Goal: Information Seeking & Learning: Find specific fact

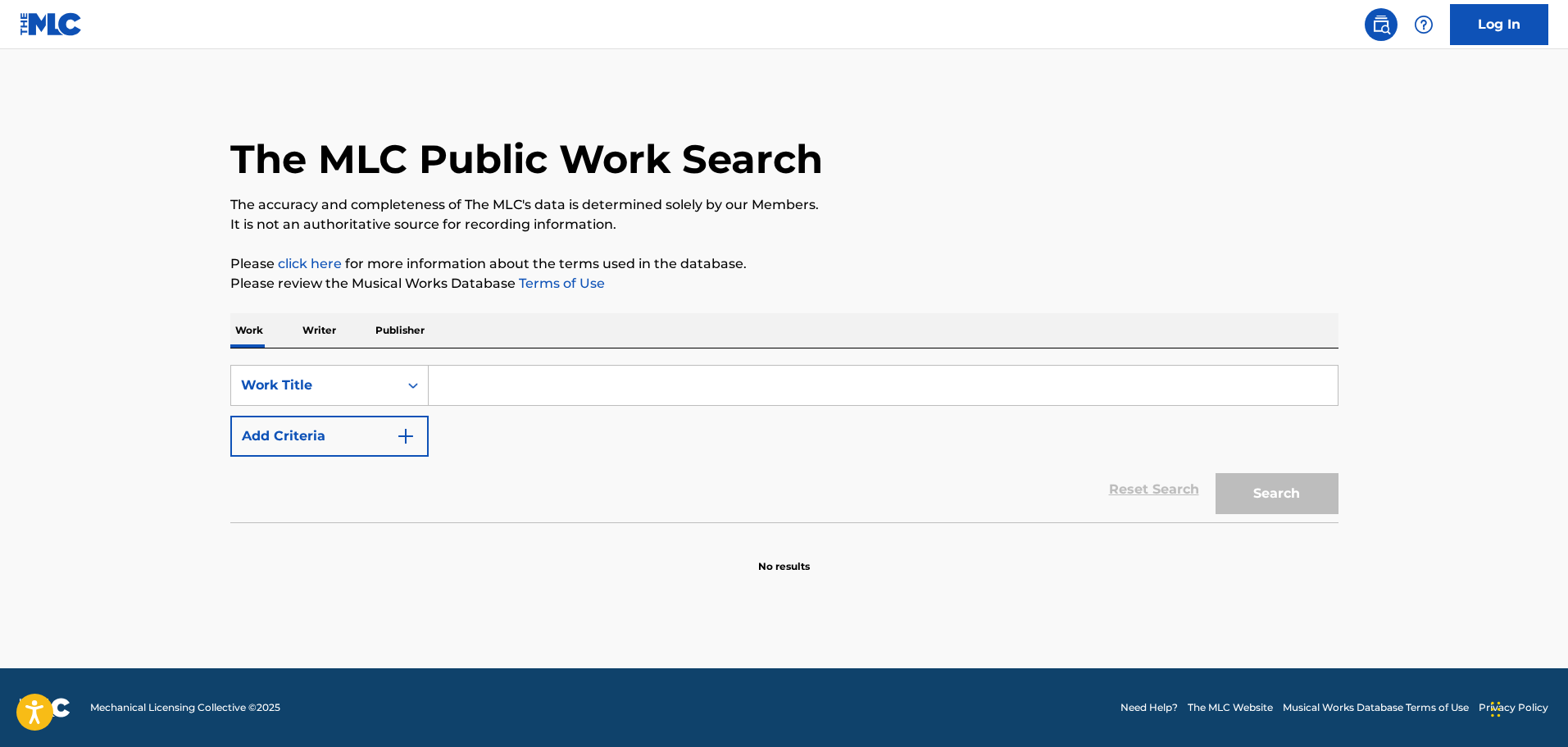
drag, startPoint x: 525, startPoint y: 368, endPoint x: 517, endPoint y: 382, distance: 16.1
click at [525, 369] on input "Search Form" at bounding box center [883, 384] width 909 height 39
paste input "Quien dijo miedo"
type input "Quien dijo miedo"
click at [409, 441] on img "Search Form" at bounding box center [405, 435] width 20 height 20
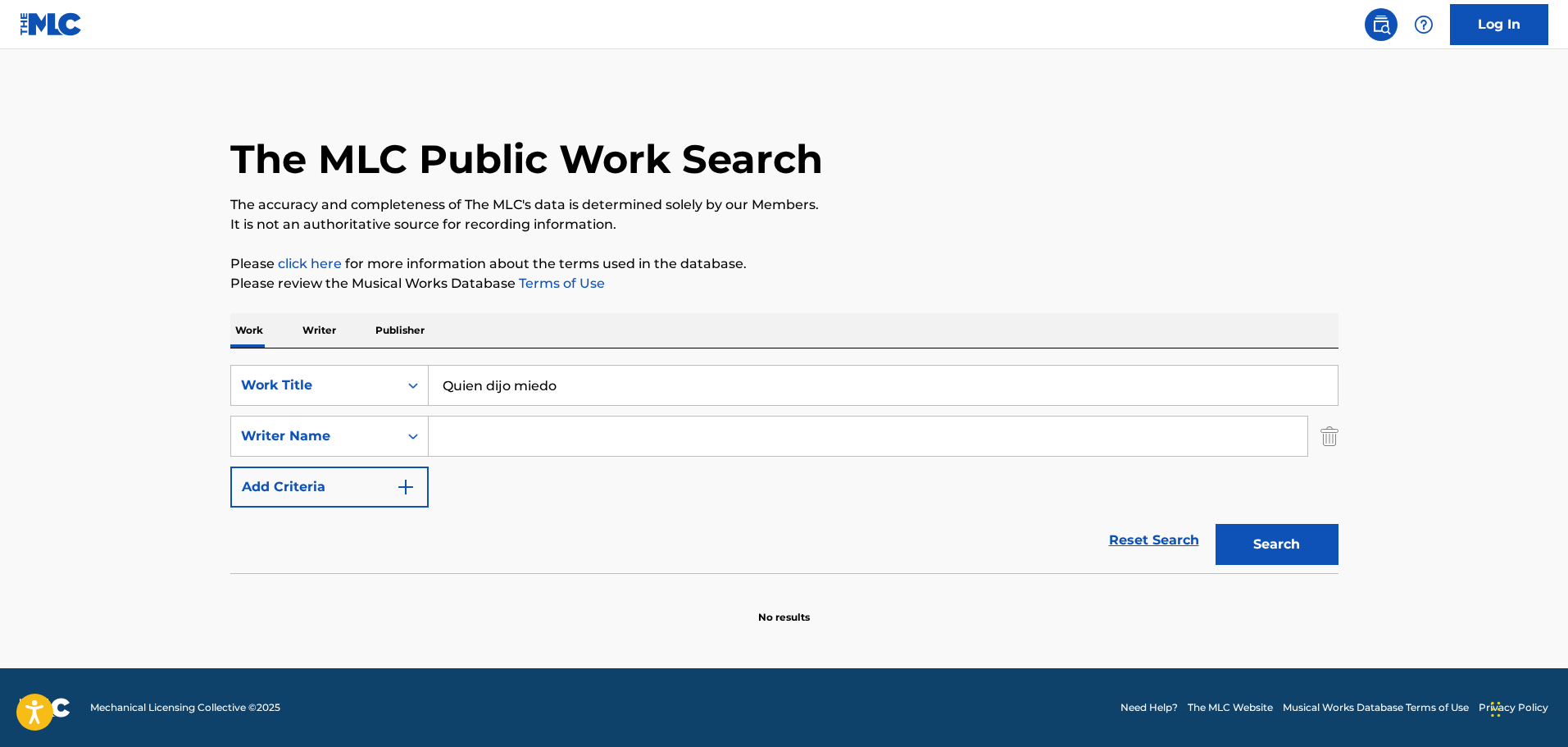
click at [487, 441] on input "Search Form" at bounding box center [868, 435] width 879 height 39
paste input "RAUL ESTEBAN MARRERO QUILES"
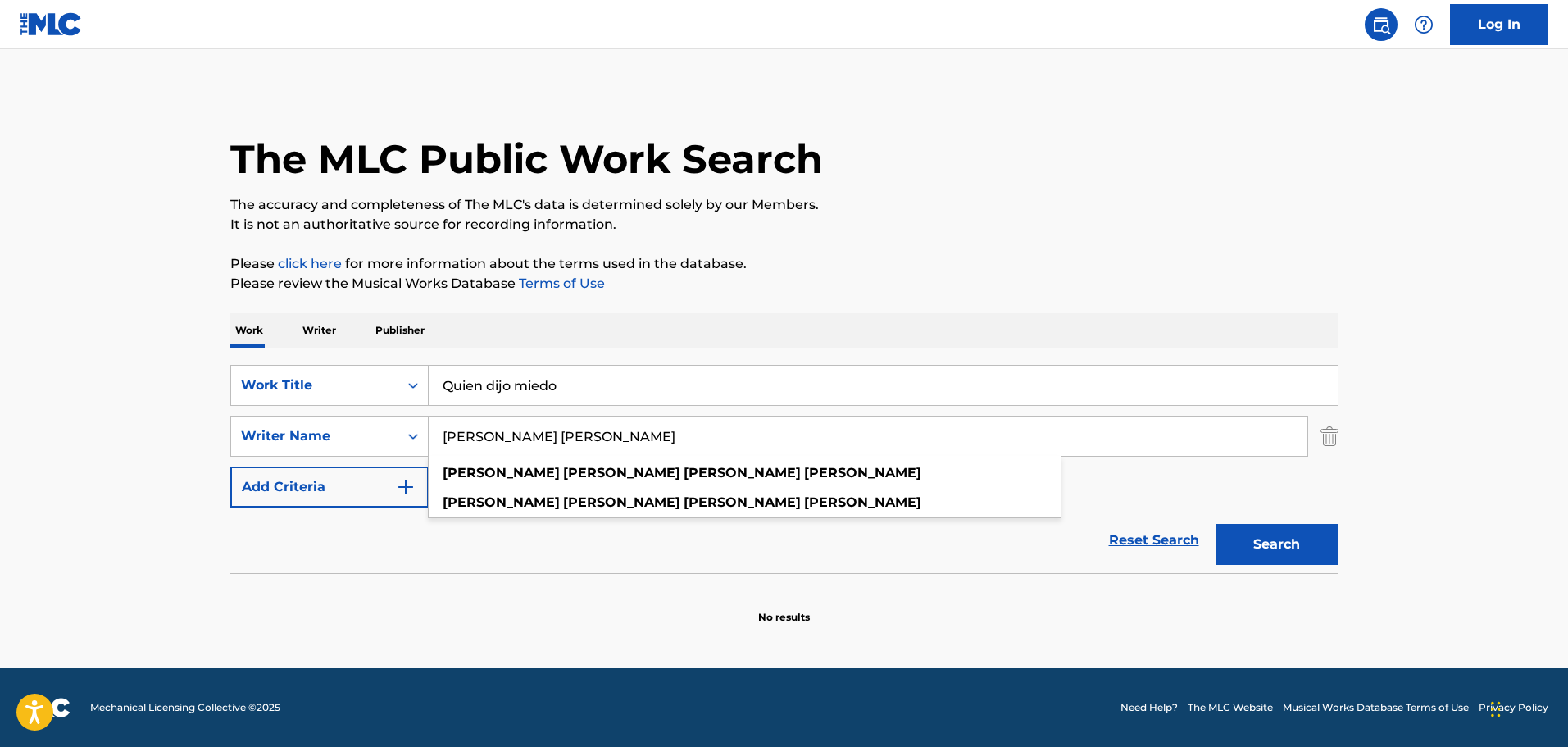
click at [1287, 537] on button "Search" at bounding box center [1277, 544] width 123 height 41
drag, startPoint x: 619, startPoint y: 438, endPoint x: 568, endPoint y: 435, distance: 51.1
click at [568, 435] on input "RAUL ESTEBAN MARRERO QUILES" at bounding box center [868, 435] width 879 height 39
click at [511, 435] on input "RAUL ESTEBAN MARRERO QUILES" at bounding box center [868, 435] width 879 height 39
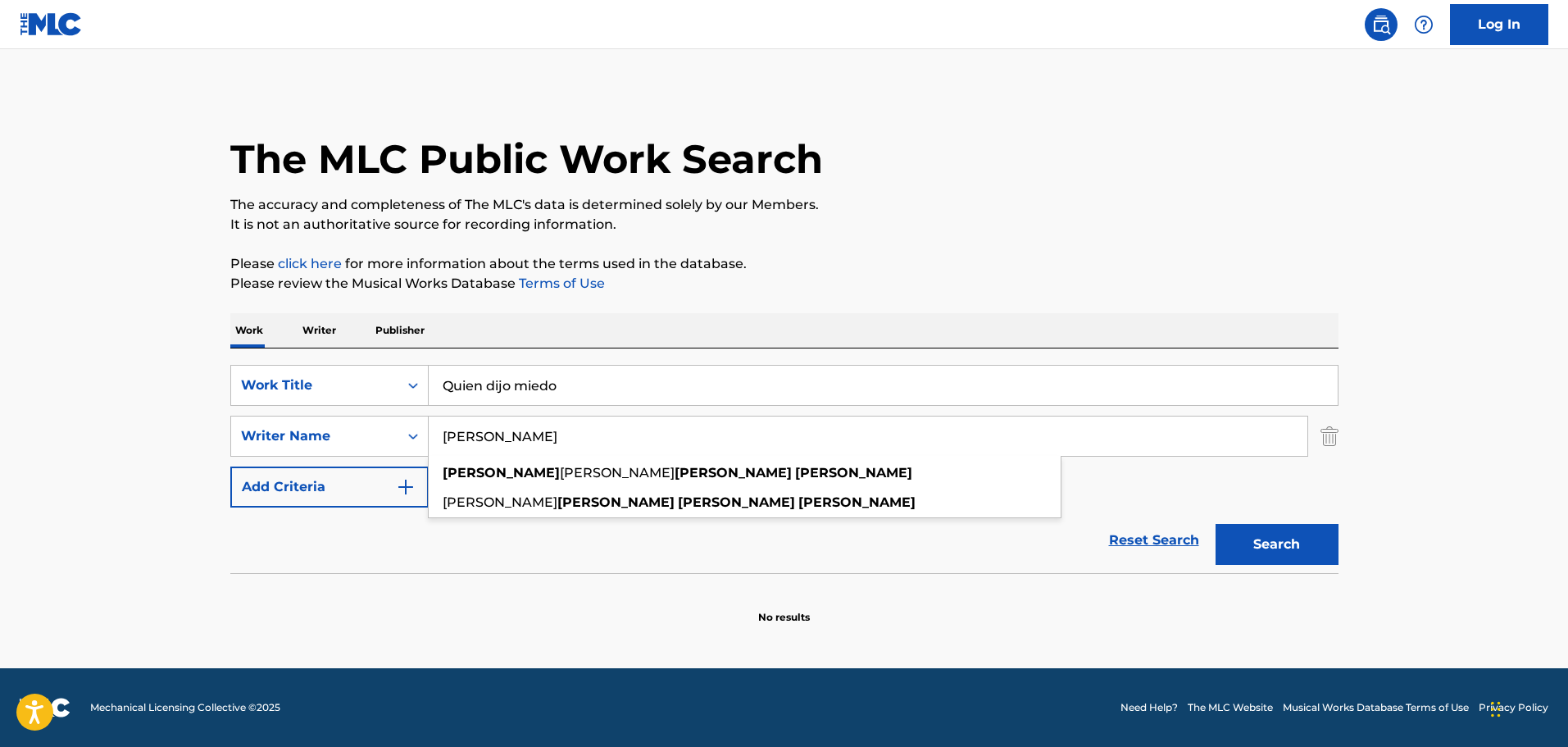
click at [661, 431] on input "RAUL MARRERO QUILES" at bounding box center [868, 435] width 879 height 39
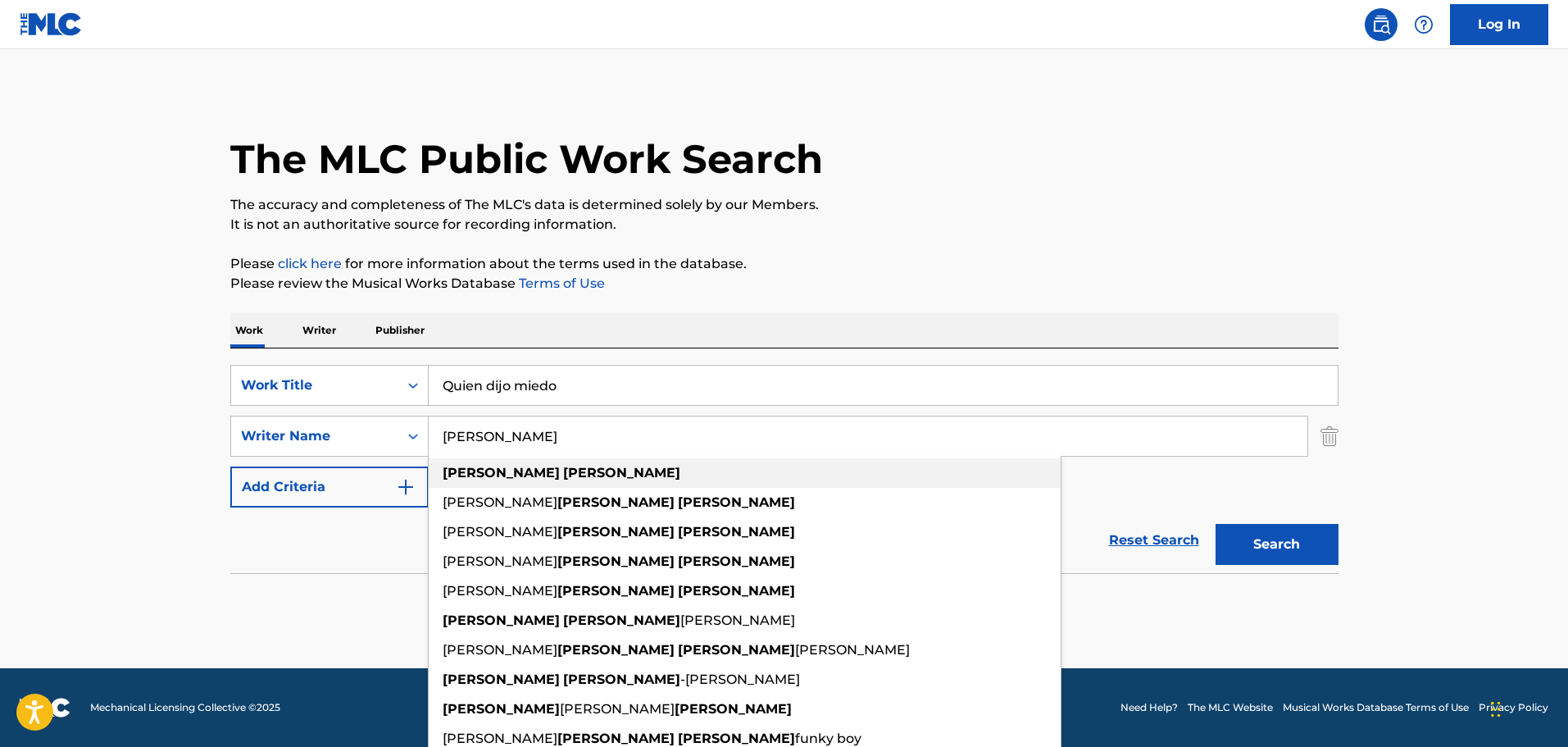
click at [624, 463] on div "[PERSON_NAME]" at bounding box center [745, 473] width 632 height 29
type input "[PERSON_NAME]"
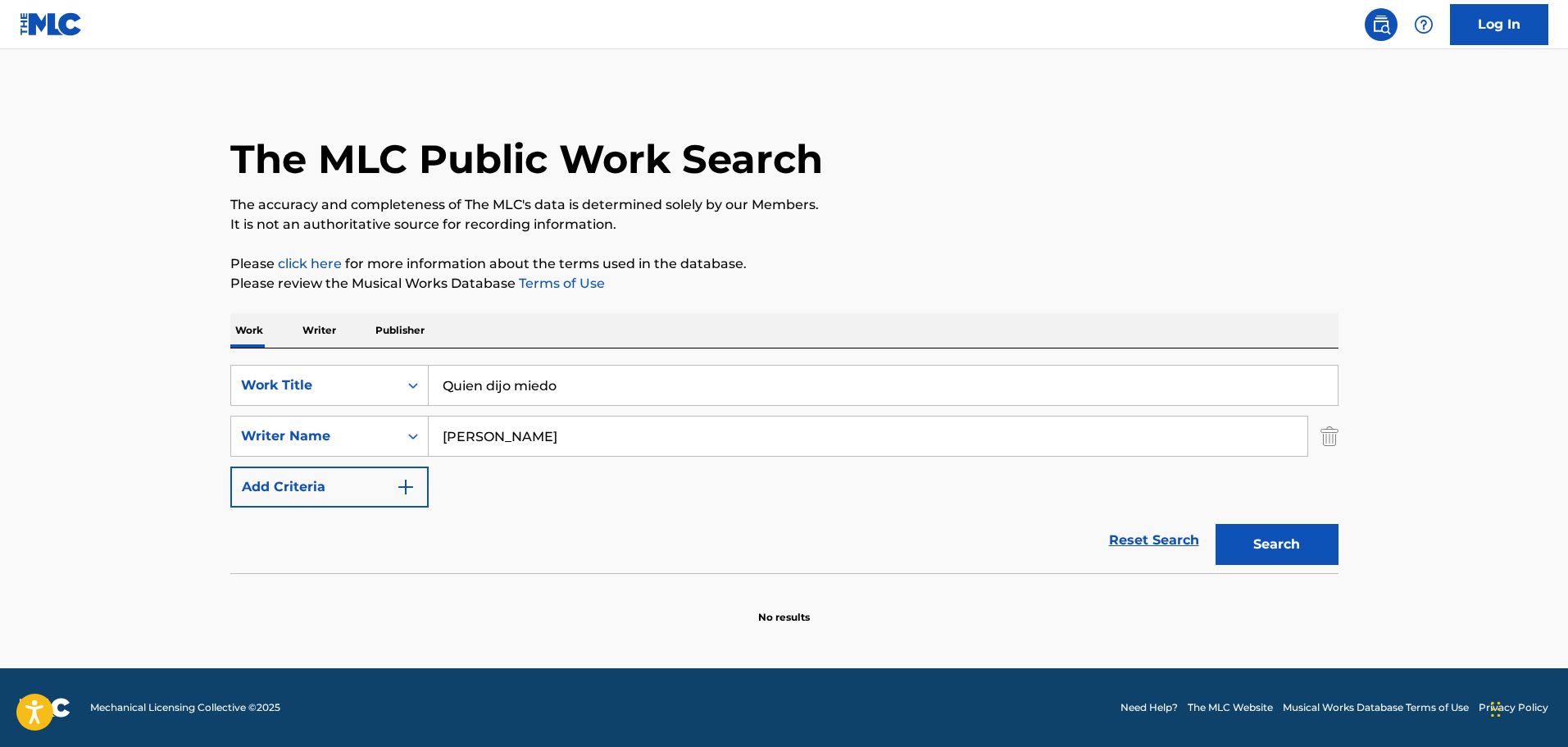
click at [1294, 551] on button "Search" at bounding box center [1277, 544] width 123 height 41
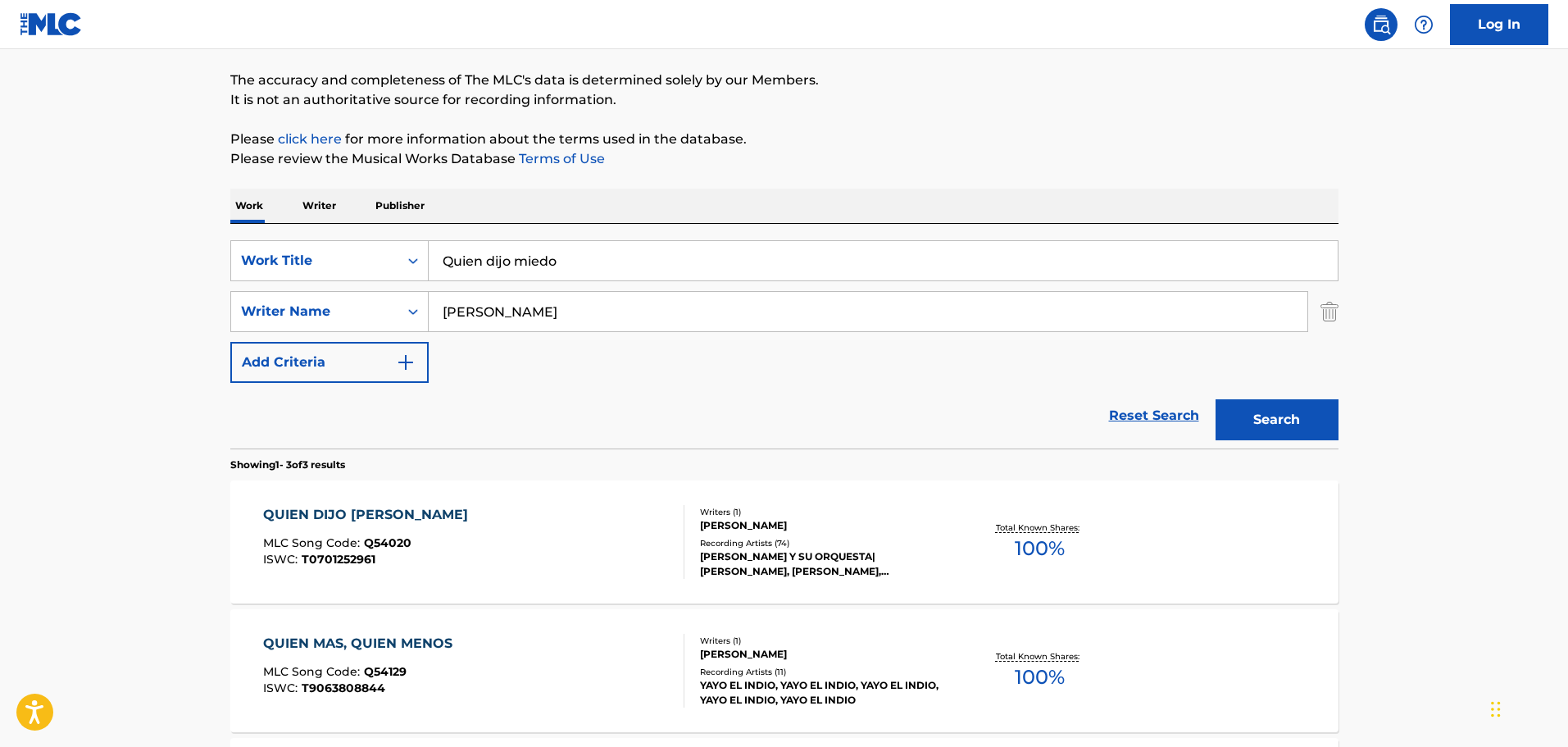
scroll to position [164, 0]
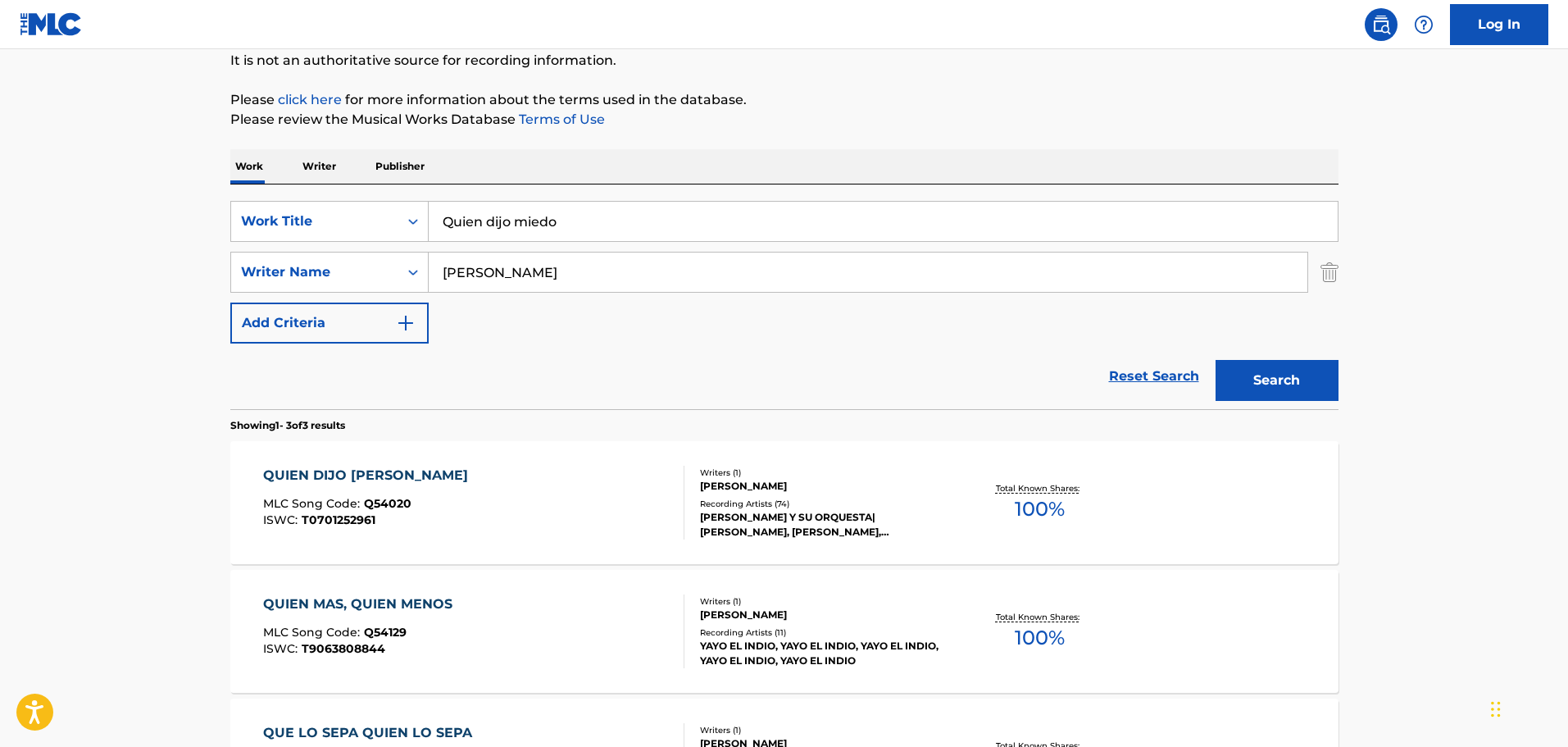
click at [527, 493] on div "QUIEN DIJO MIEDO MLC Song Code : Q54020 ISWC : T0701252961" at bounding box center [474, 502] width 422 height 74
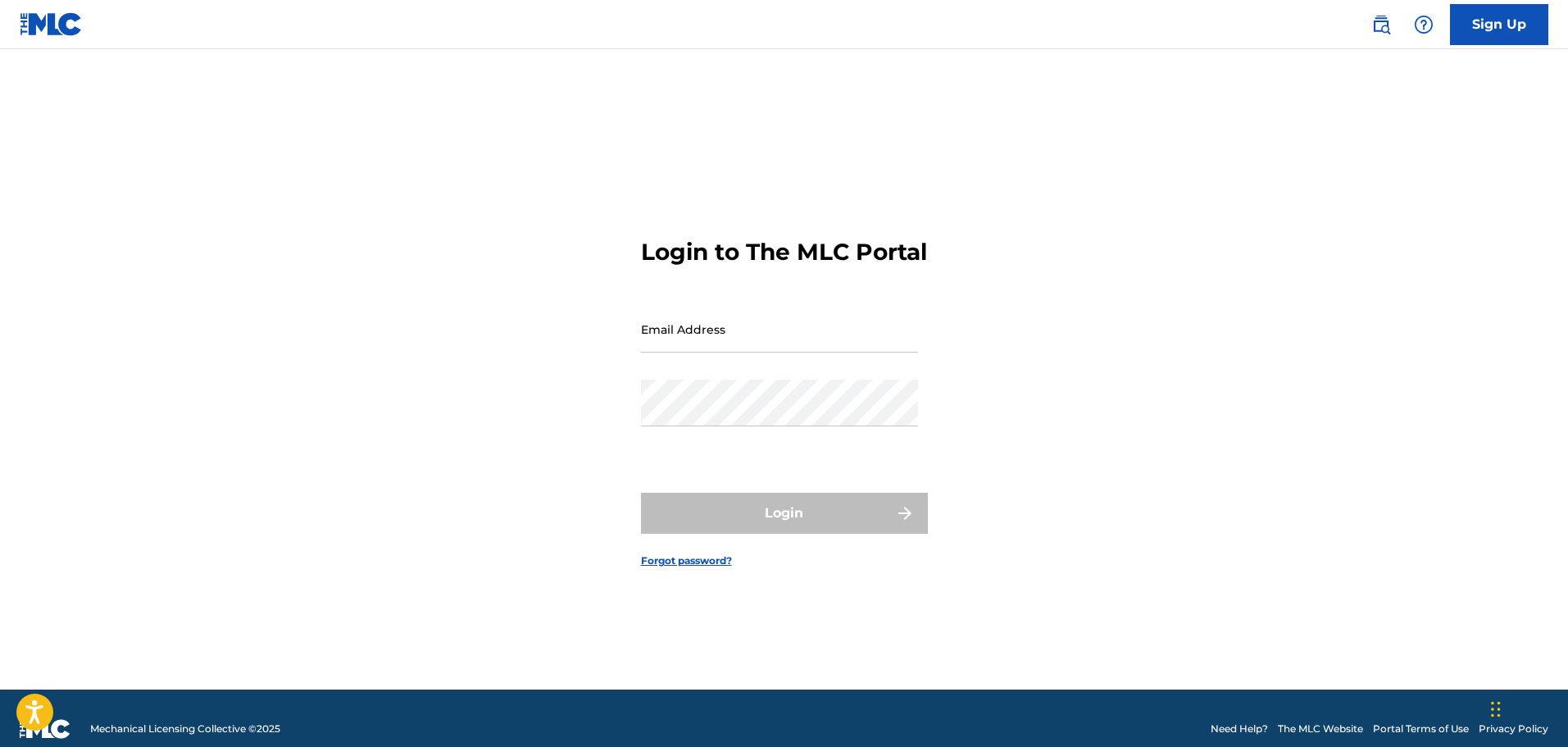
click at [1365, 26] on link at bounding box center [1381, 24] width 33 height 33
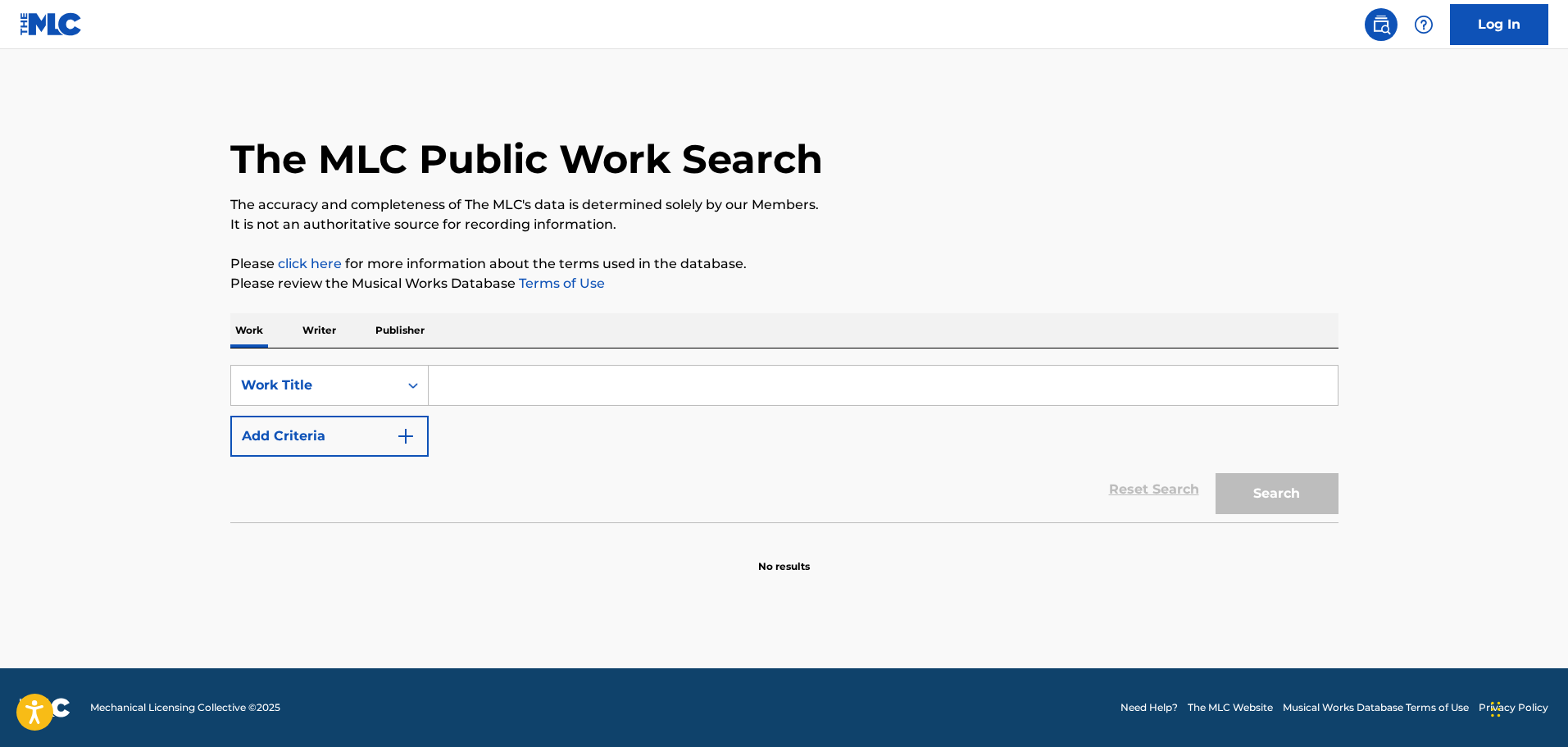
click at [470, 370] on input "Search Form" at bounding box center [883, 384] width 909 height 39
paste input "QUIEN DIJO MIEDO"
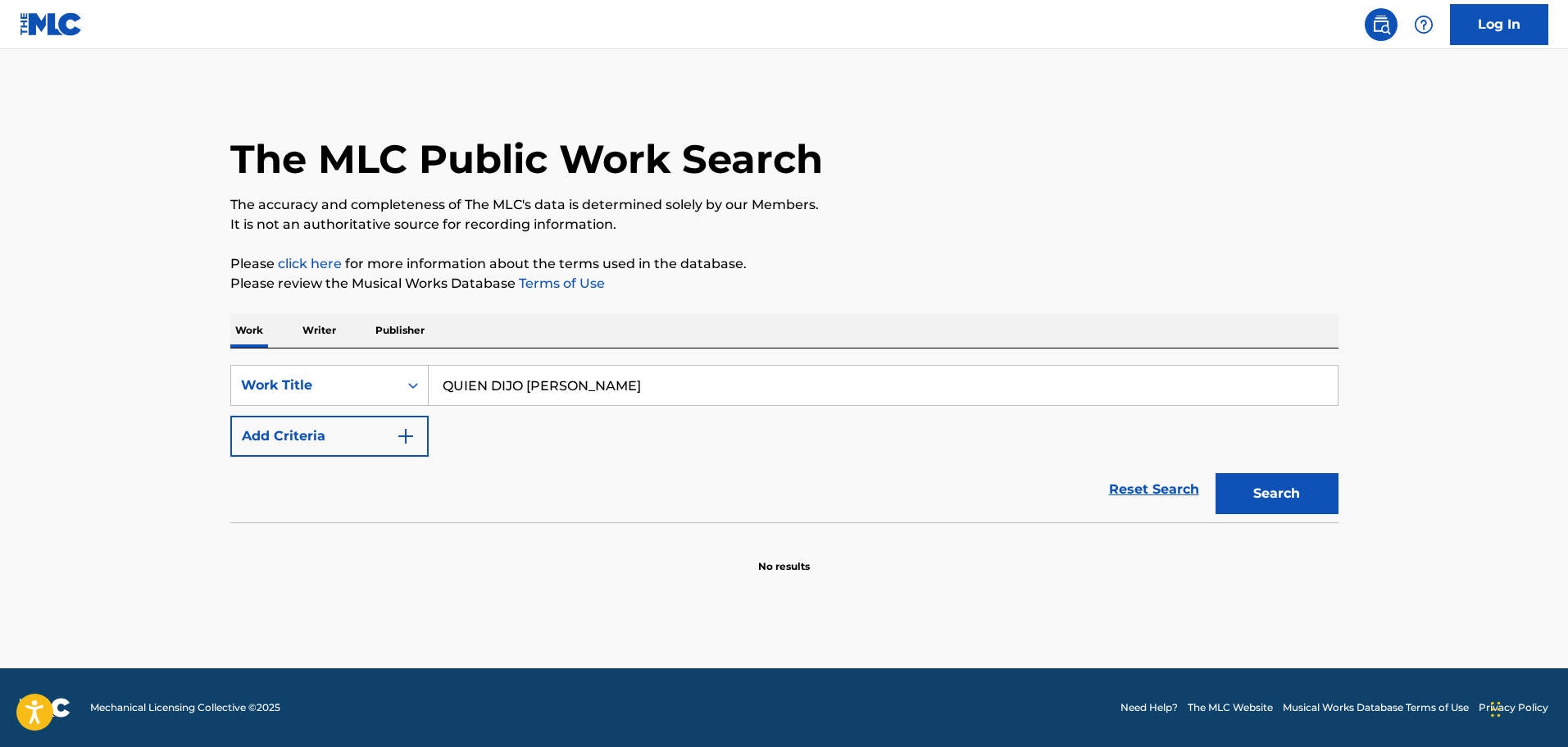
type input "QUIEN DIJO MIEDO"
click at [393, 435] on button "Add Criteria" at bounding box center [329, 435] width 198 height 41
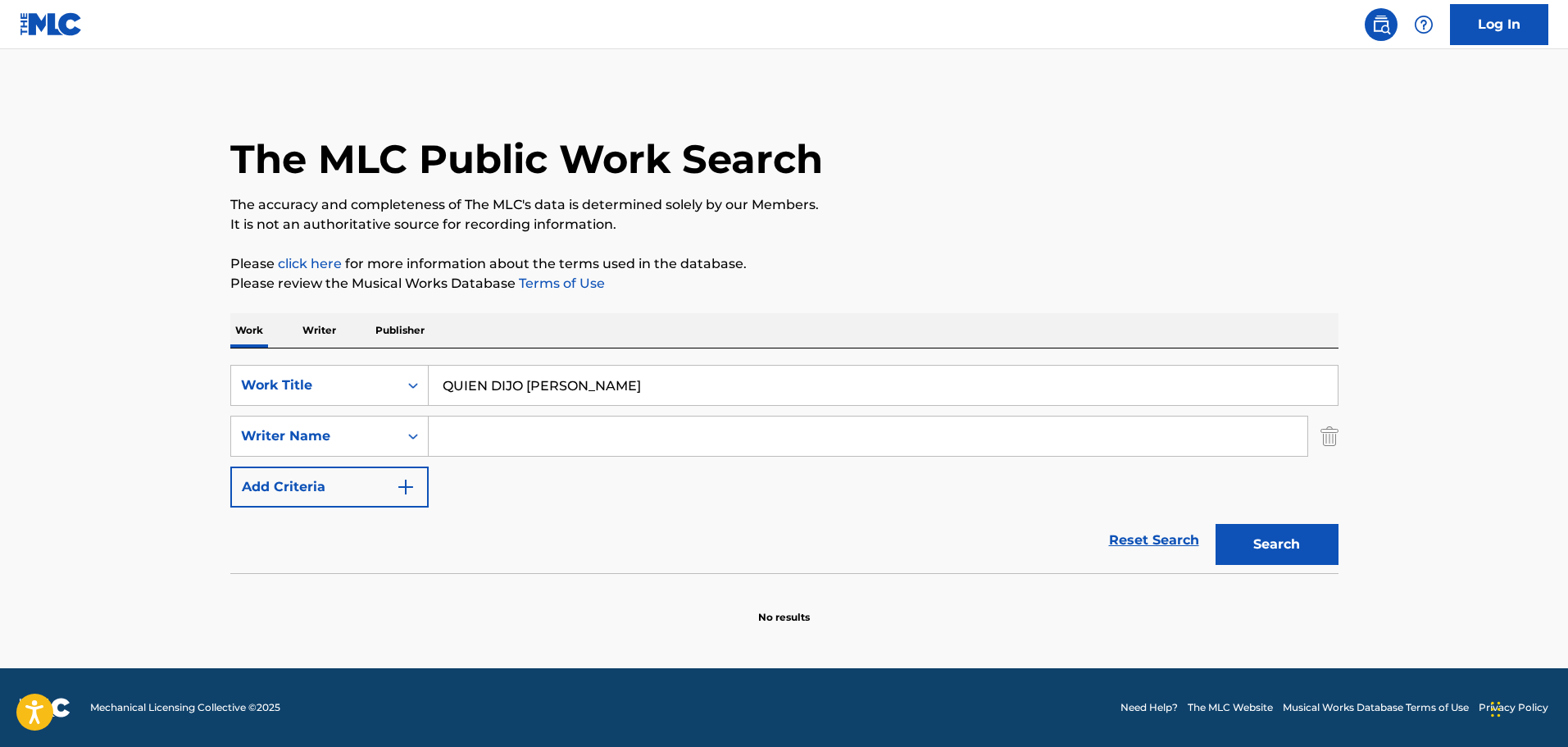
click at [510, 441] on input "Search Form" at bounding box center [868, 435] width 879 height 39
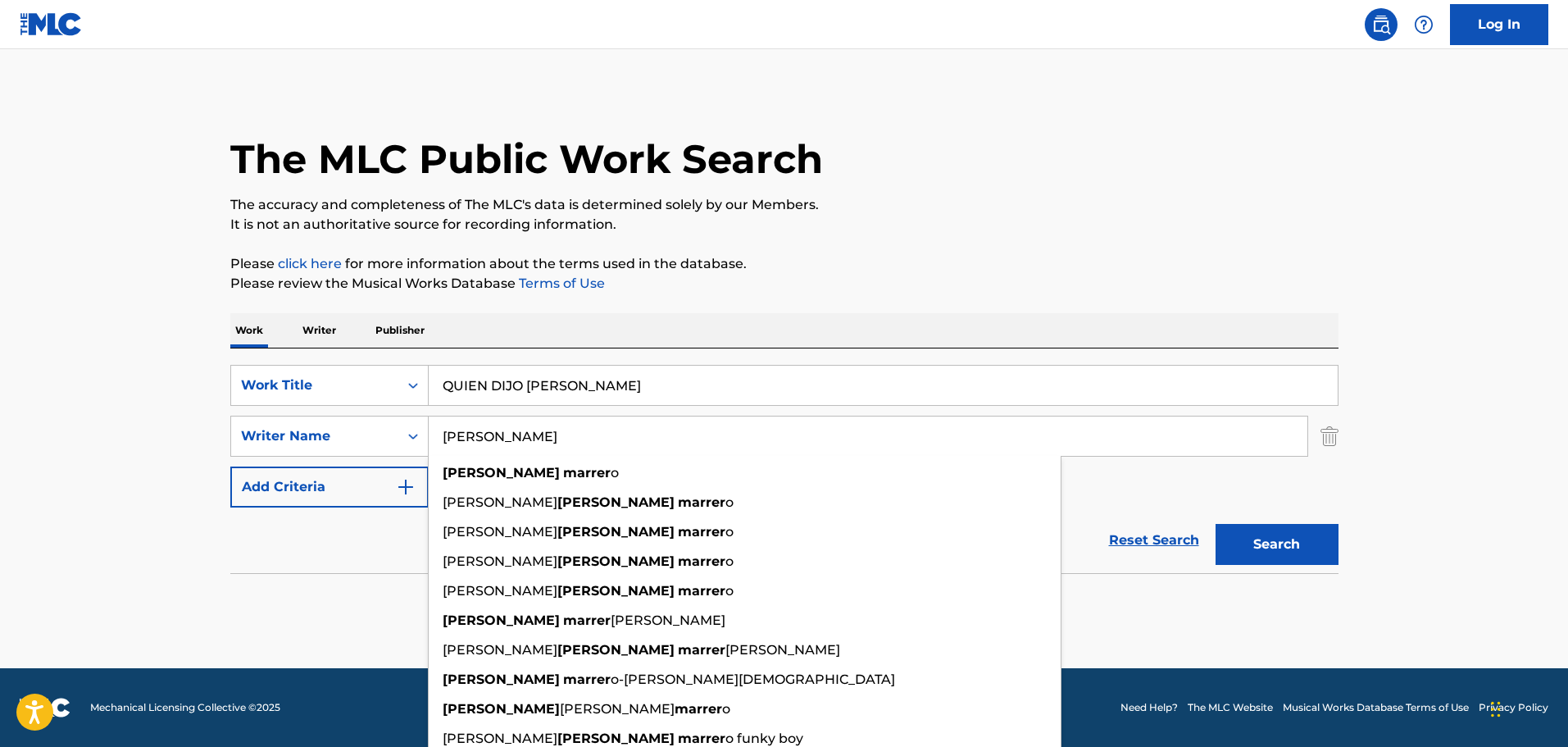
click at [580, 444] on input "[PERSON_NAME]" at bounding box center [868, 435] width 879 height 39
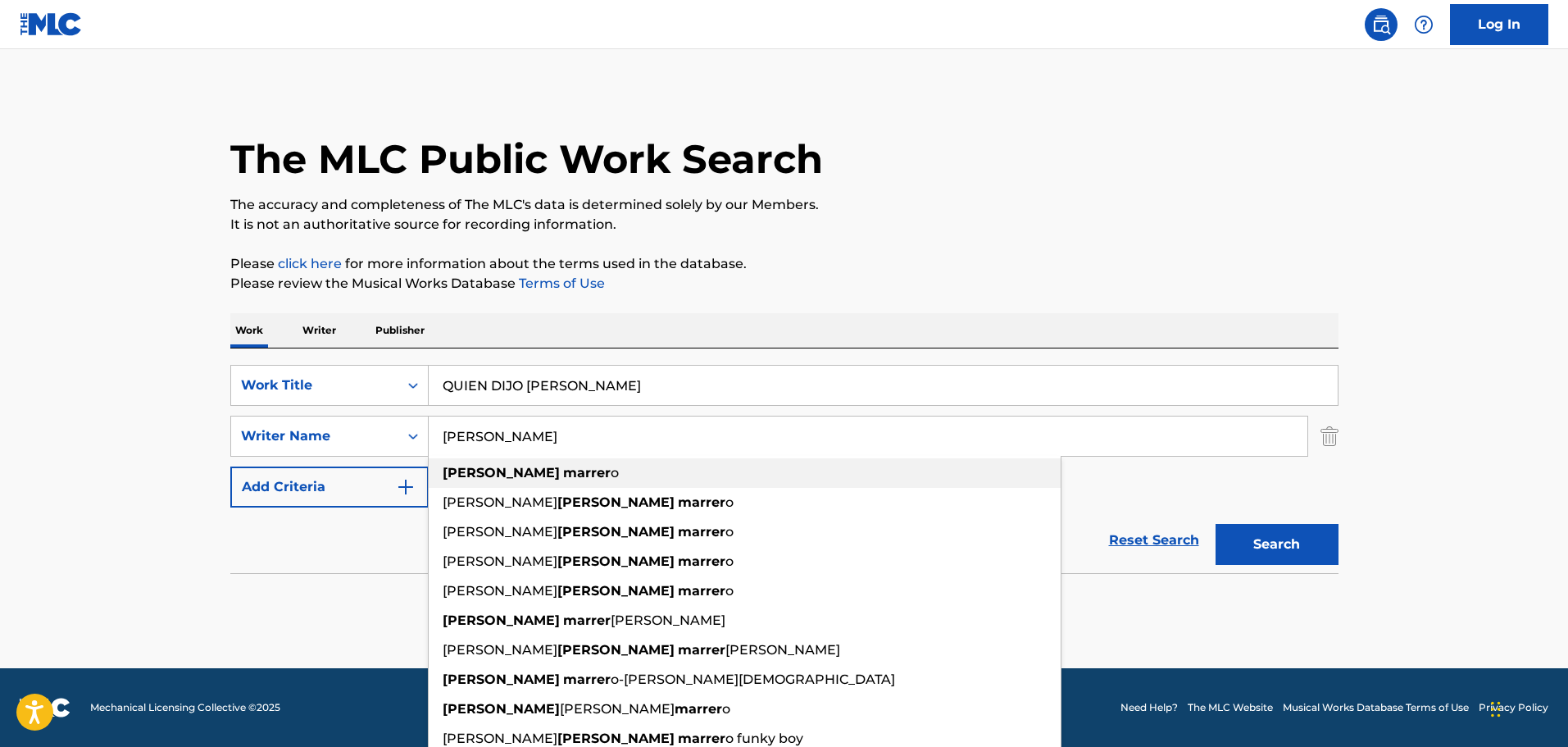
click at [571, 467] on div "raul marrer o" at bounding box center [745, 473] width 632 height 29
type input "[PERSON_NAME]"
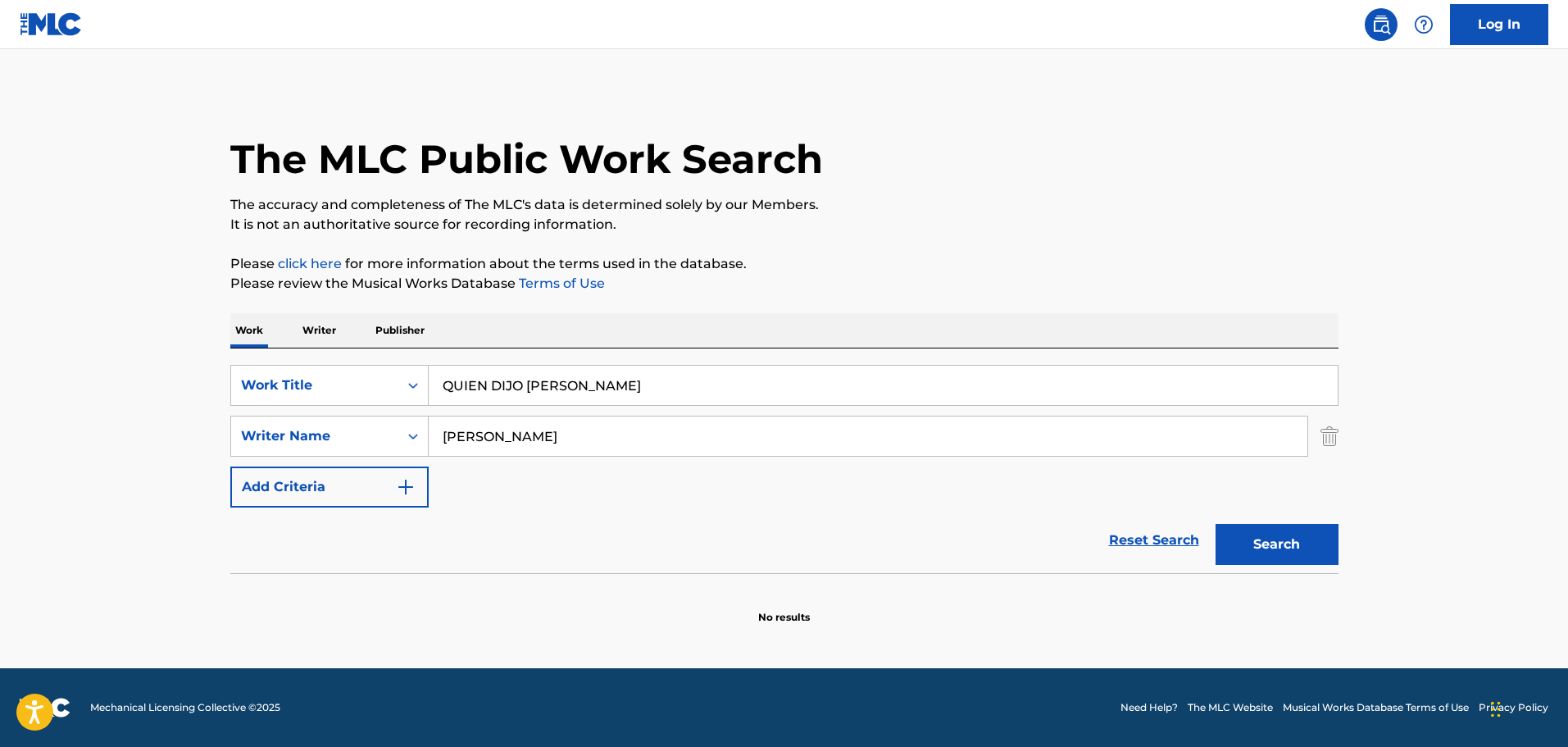
click at [1278, 547] on button "Search" at bounding box center [1277, 544] width 123 height 41
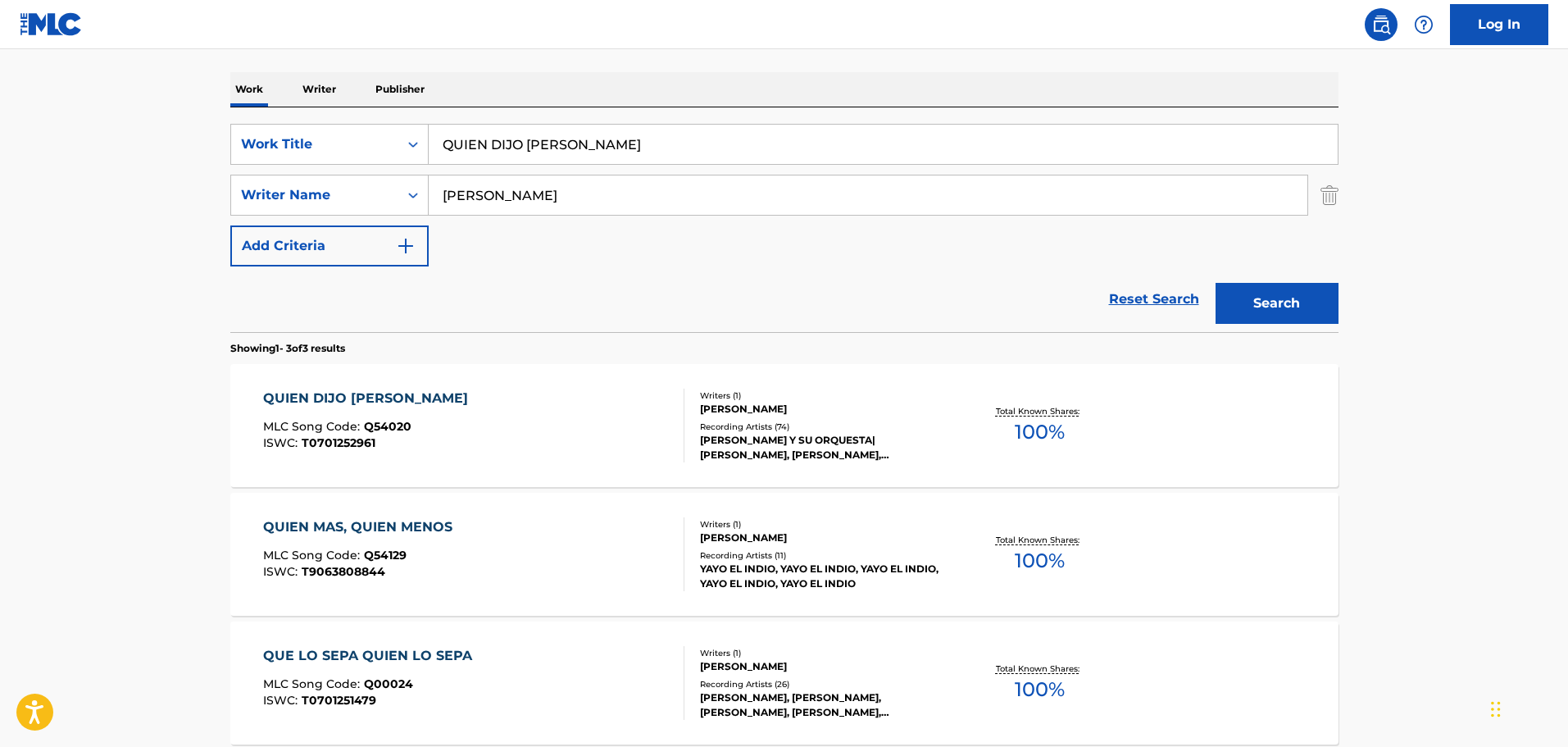
scroll to position [246, 0]
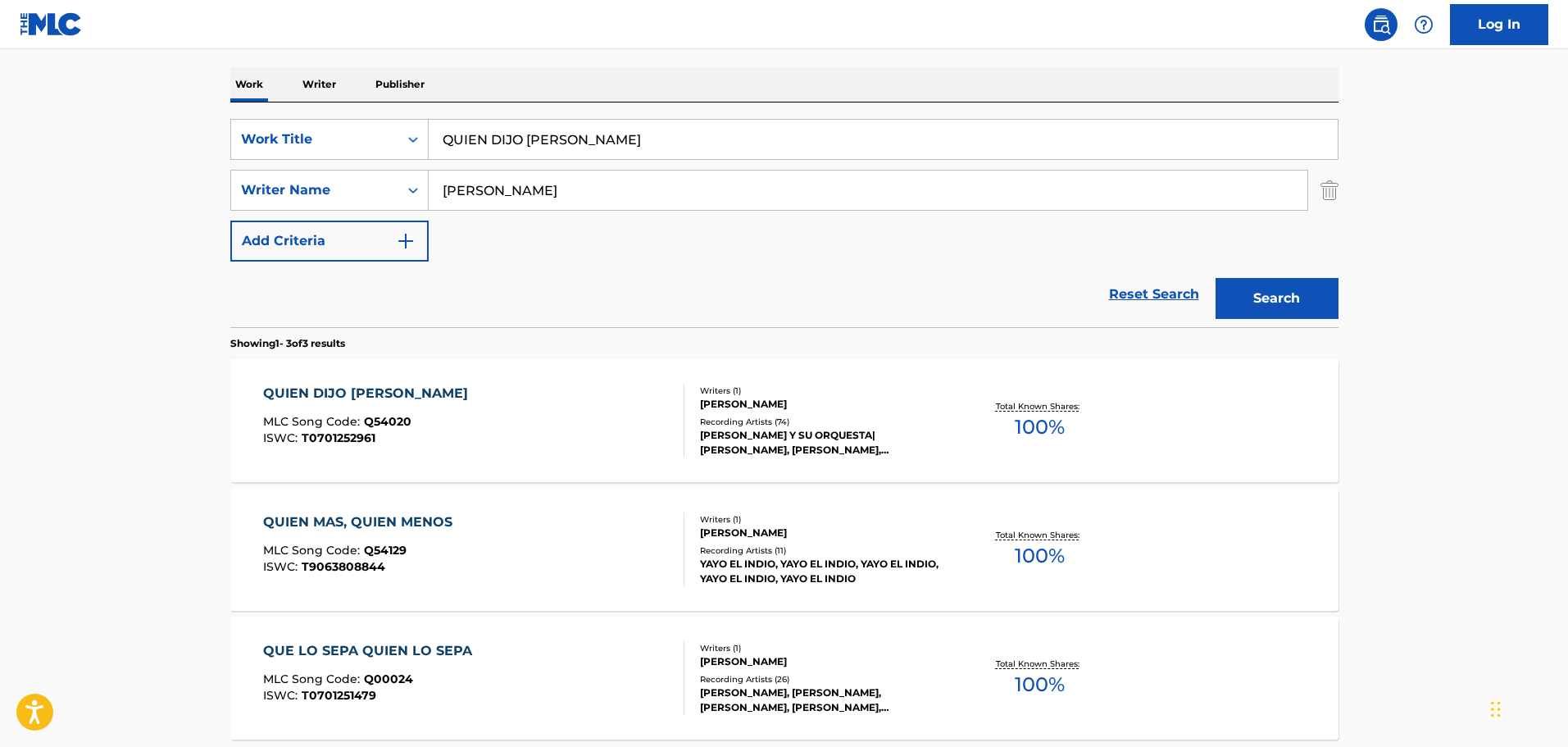
click at [571, 428] on div "QUIEN DIJO MIEDO MLC Song Code : Q54020 ISWC : T0701252961" at bounding box center [474, 420] width 422 height 74
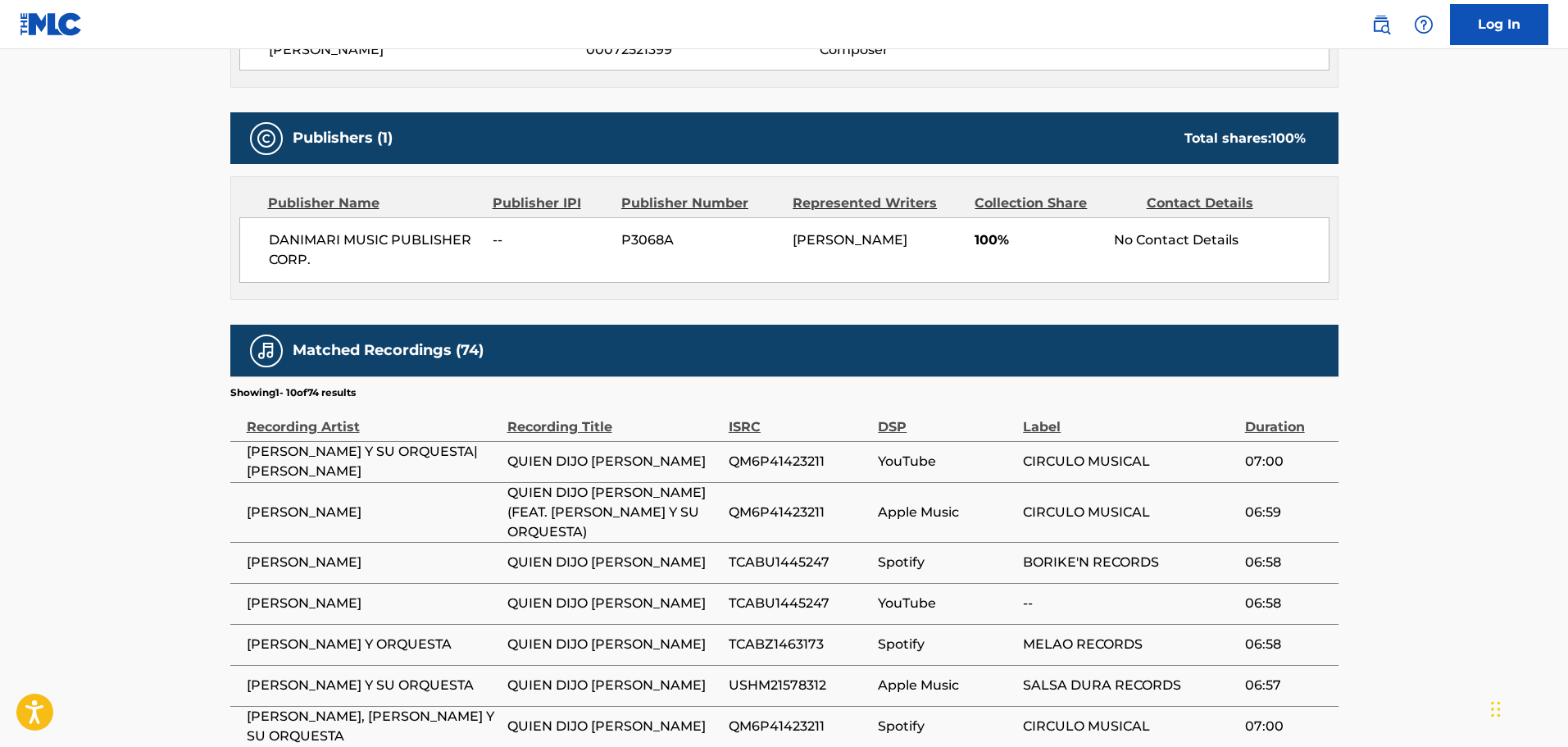
scroll to position [655, 0]
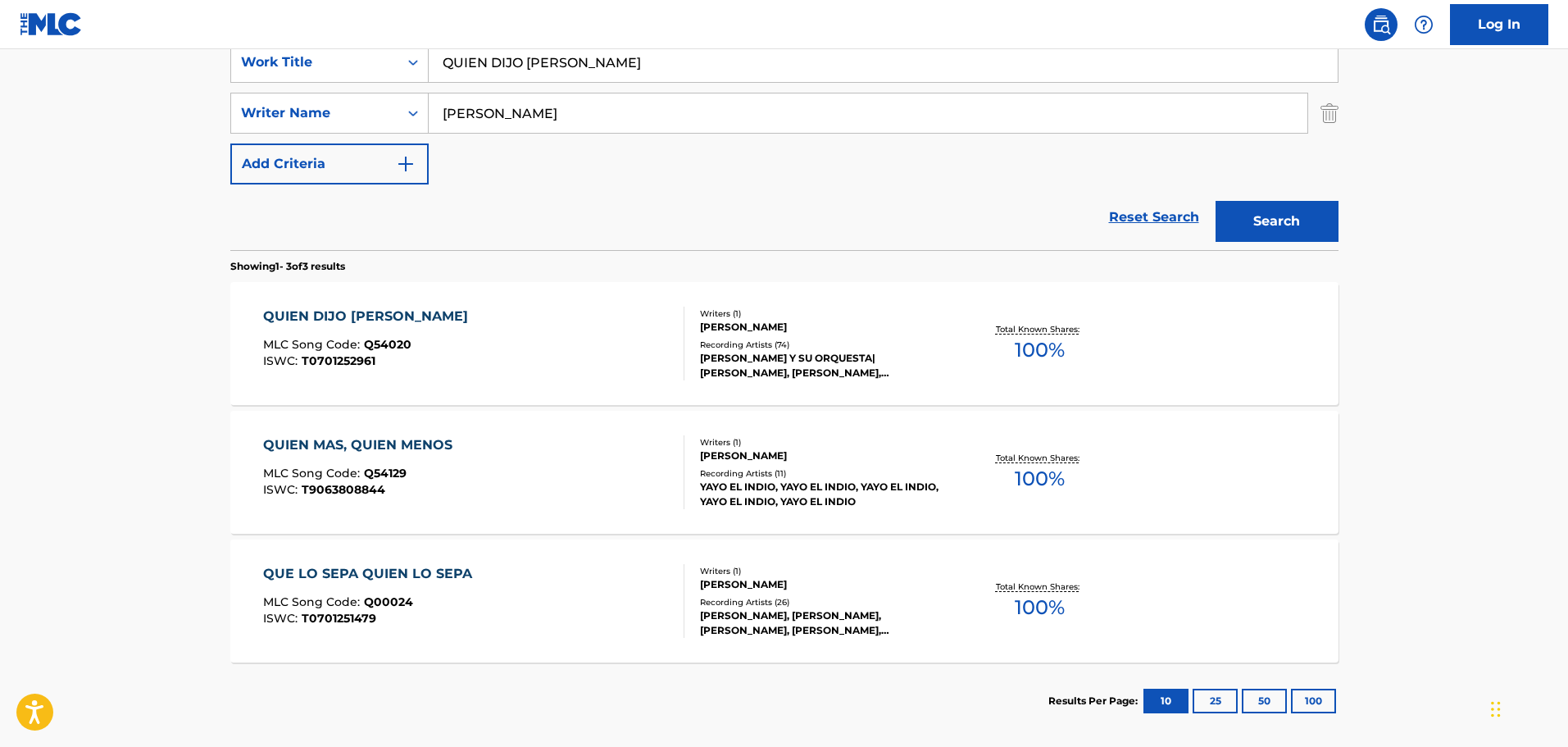
scroll to position [320, 0]
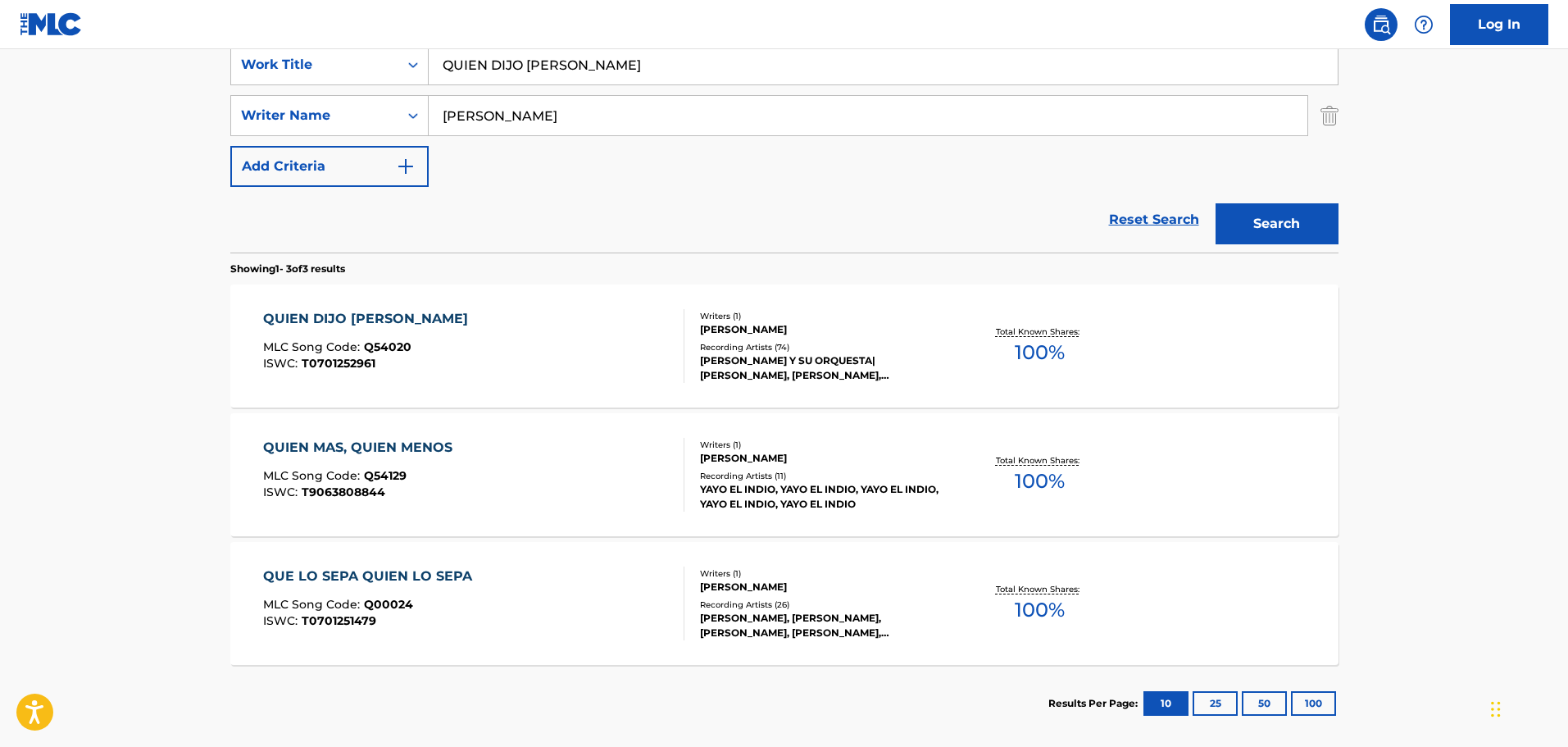
click at [615, 61] on input "QUIEN DIJO MIEDO" at bounding box center [883, 64] width 909 height 39
paste input "Como La Queria"
click at [778, 68] on input "QUIEN DIJO Como La Queria" at bounding box center [883, 64] width 909 height 39
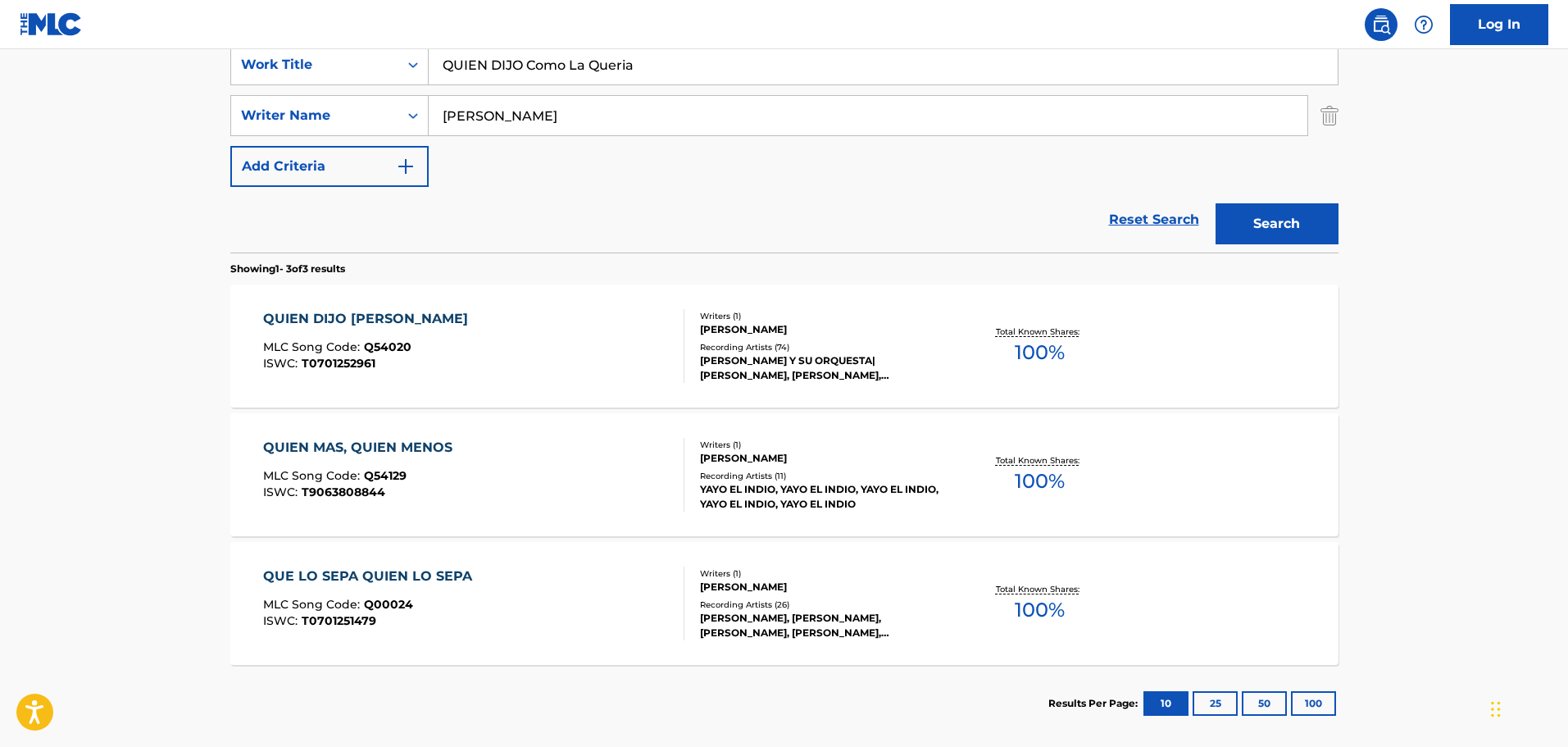
click at [778, 68] on input "QUIEN DIJO Como La Queria" at bounding box center [883, 64] width 909 height 39
paste input "Search Form"
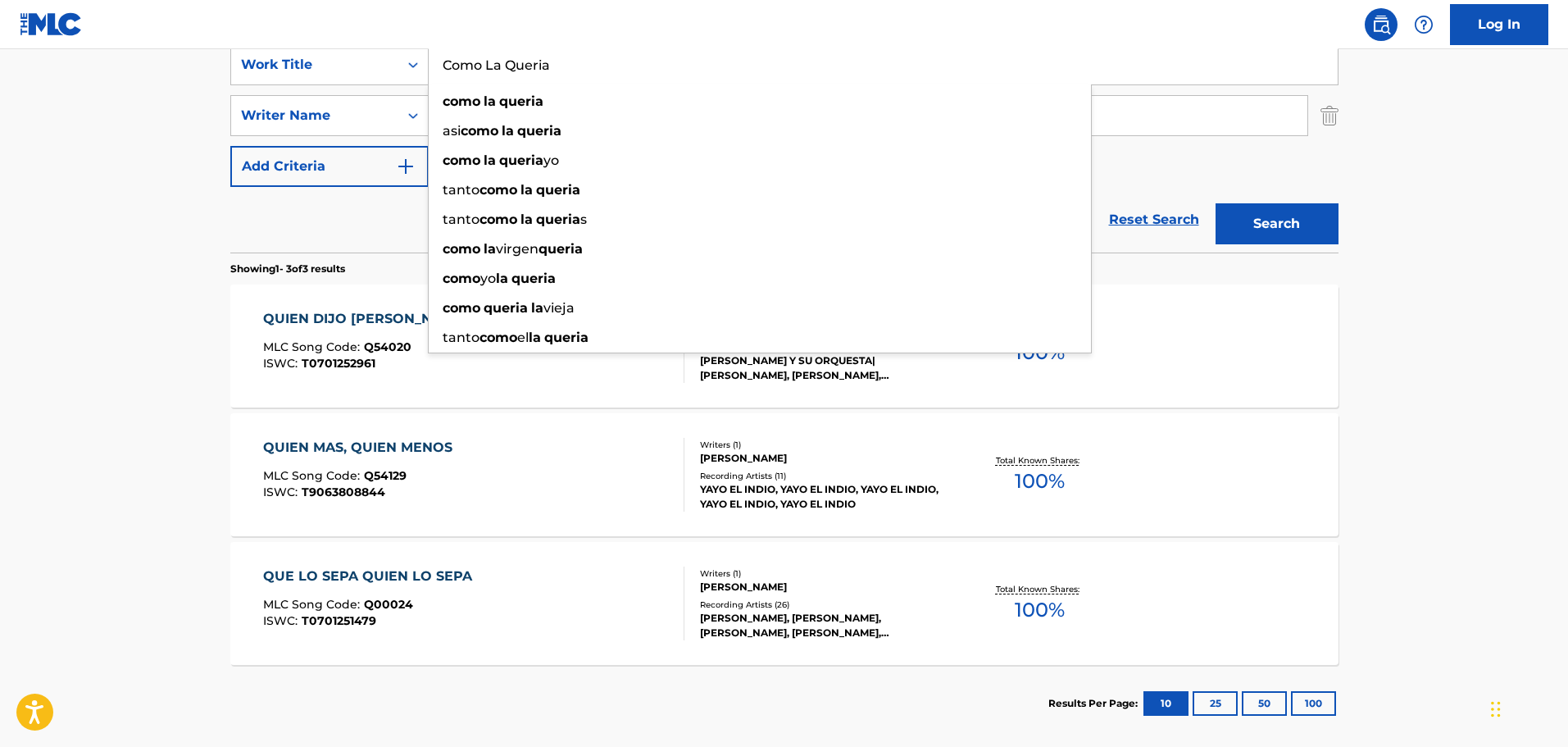
type input "Como La Queria"
click at [1308, 223] on button "Search" at bounding box center [1277, 223] width 123 height 41
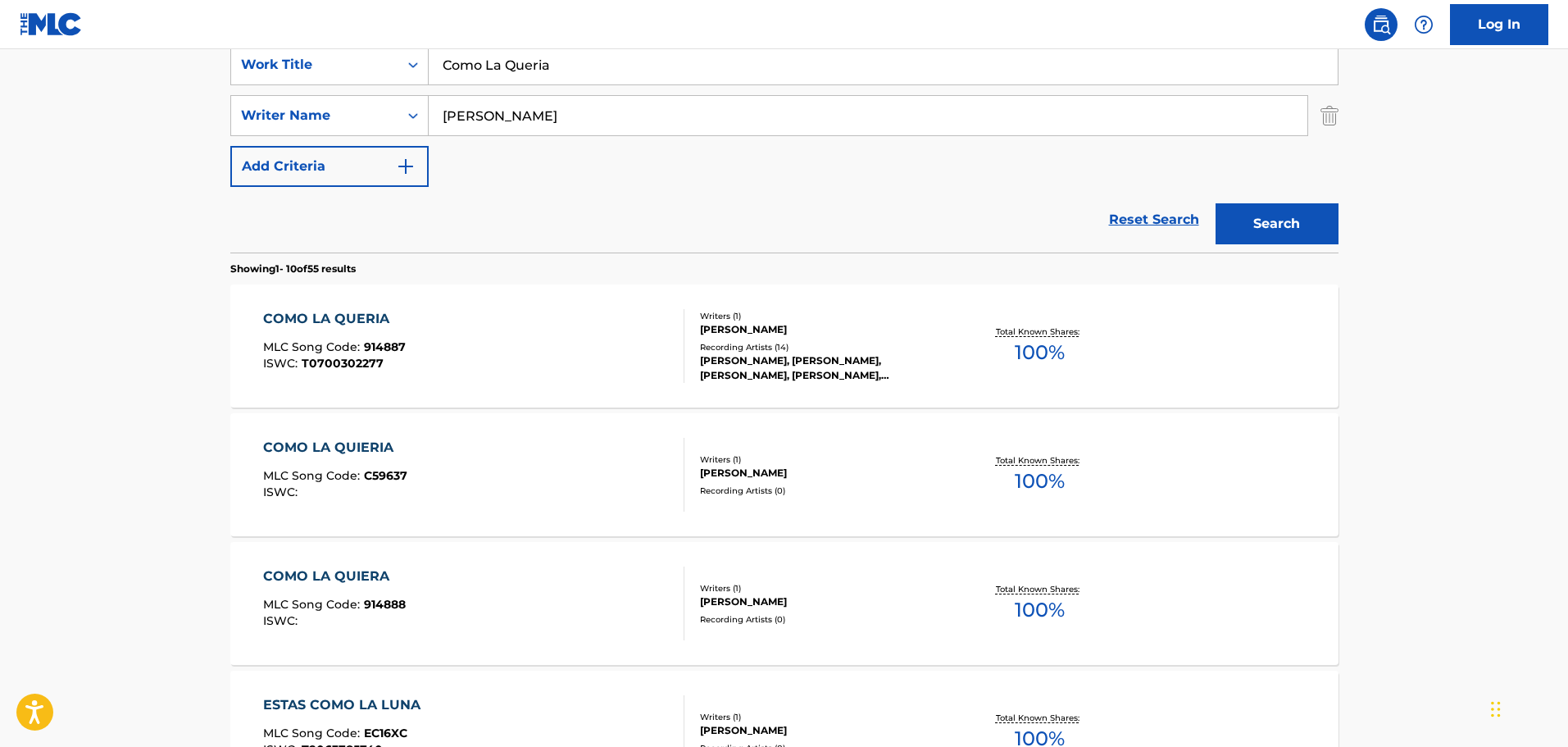
click at [475, 323] on div "COMO LA QUERIA MLC Song Code : 914887 ISWC : T0700302277" at bounding box center [474, 345] width 422 height 74
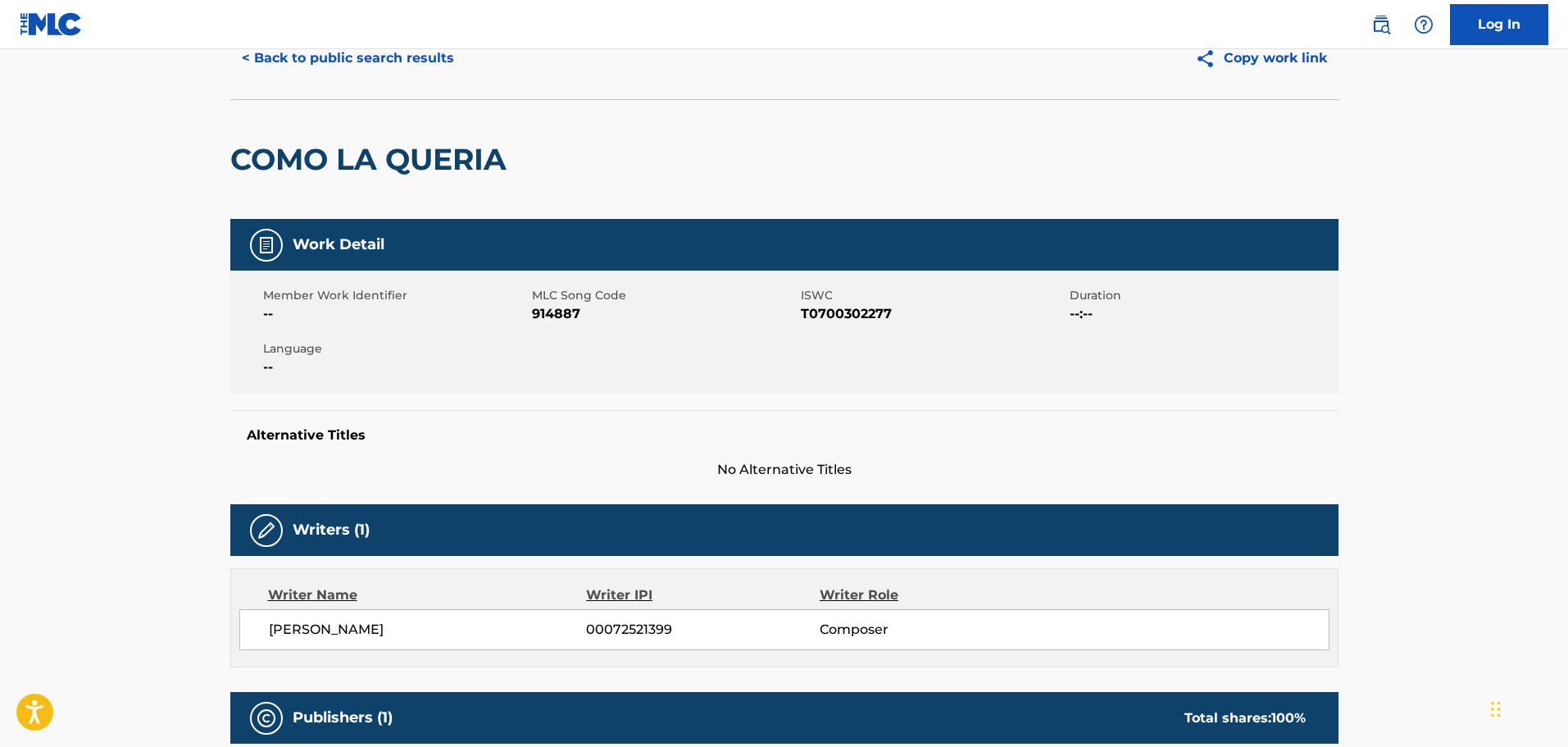
scroll to position [409, 0]
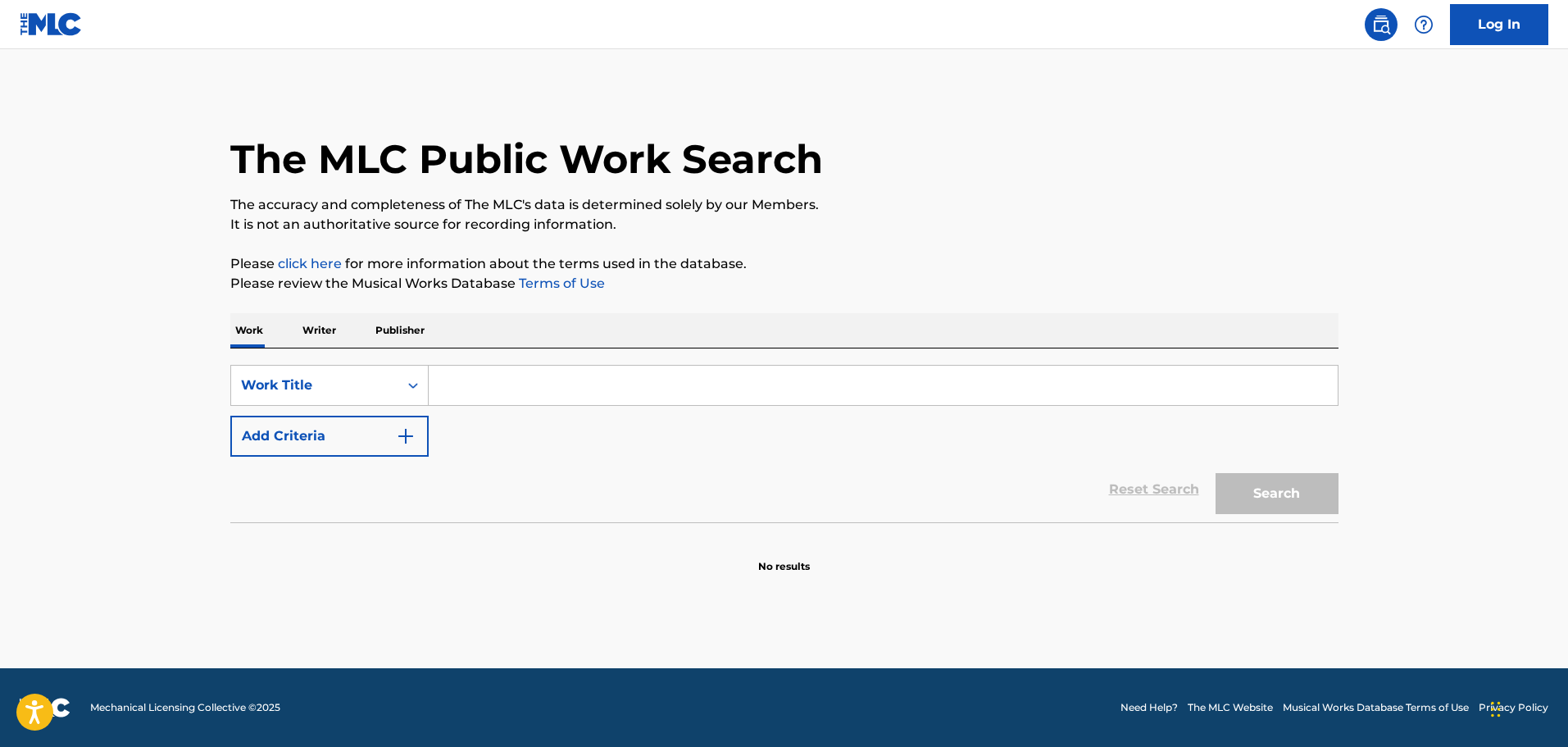
click at [485, 409] on div "SearchWithCriteriaa44c0021-d00b-480a-b638-7d0947d3f622 Work Title Add Criteria" at bounding box center [784, 410] width 1108 height 92
click at [494, 389] on input "Search Form" at bounding box center [883, 384] width 909 height 39
paste input "COMO LA QUERIA"
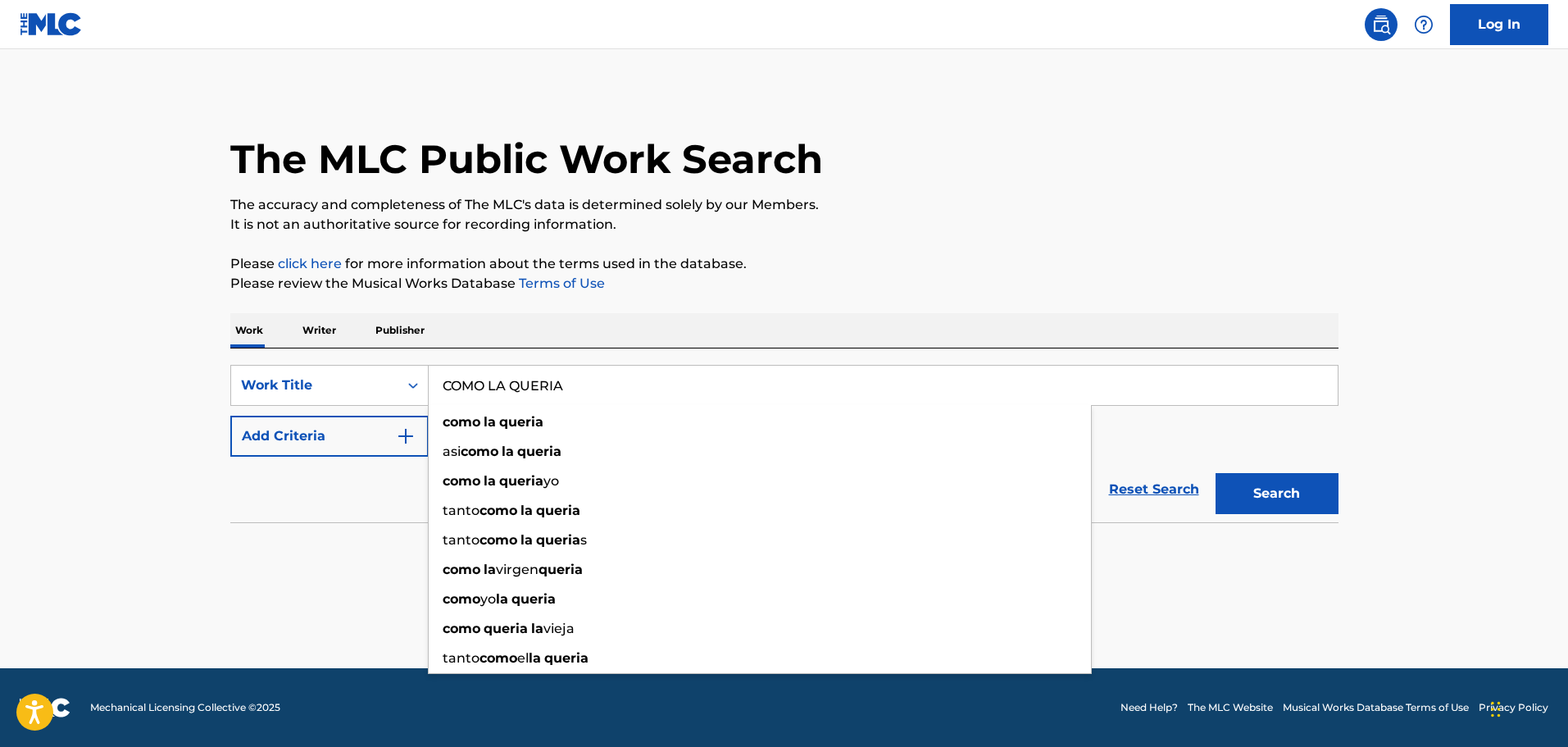
type input "COMO LA QUERIA"
click at [414, 441] on img "Search Form" at bounding box center [405, 435] width 20 height 20
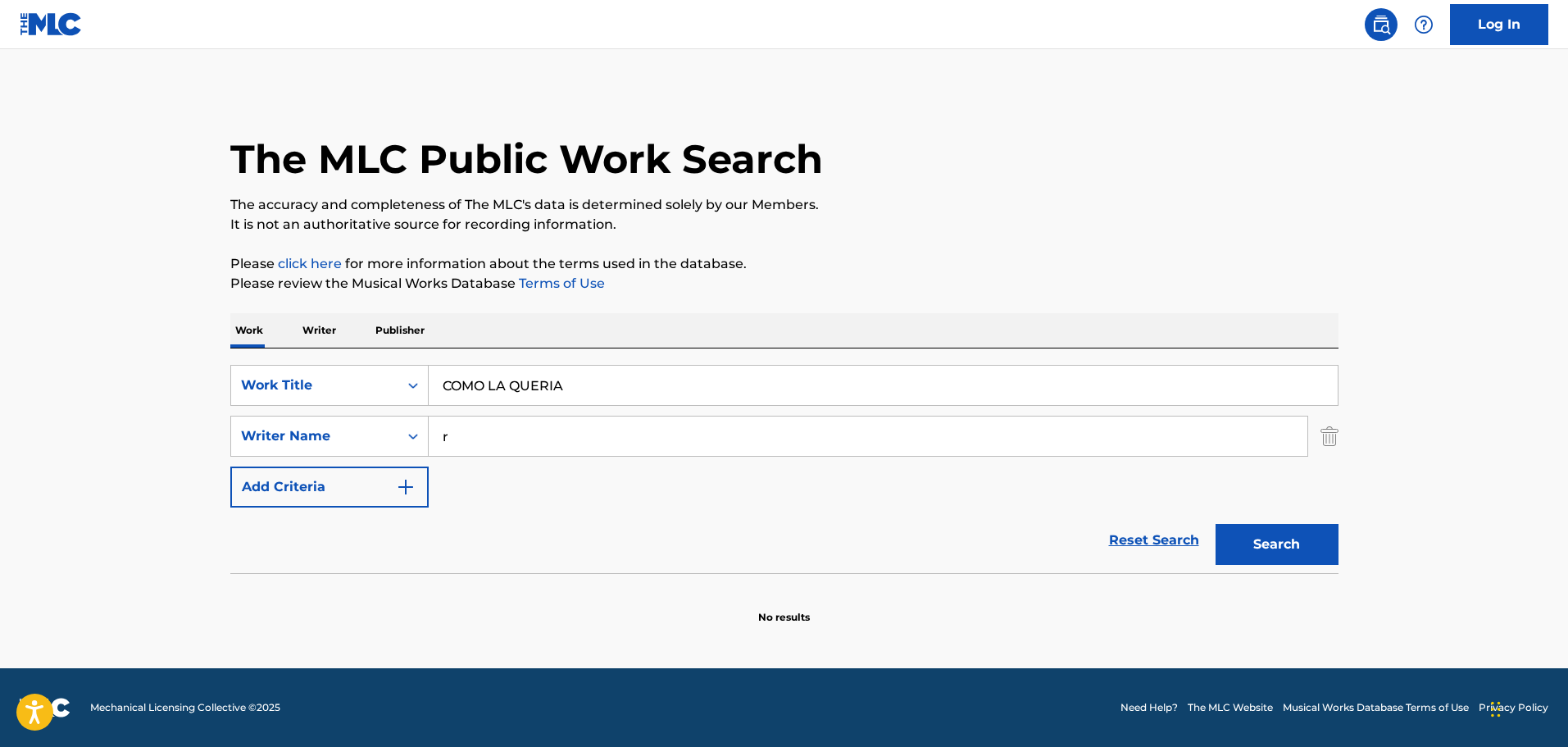
click at [515, 431] on input "r" at bounding box center [868, 435] width 879 height 39
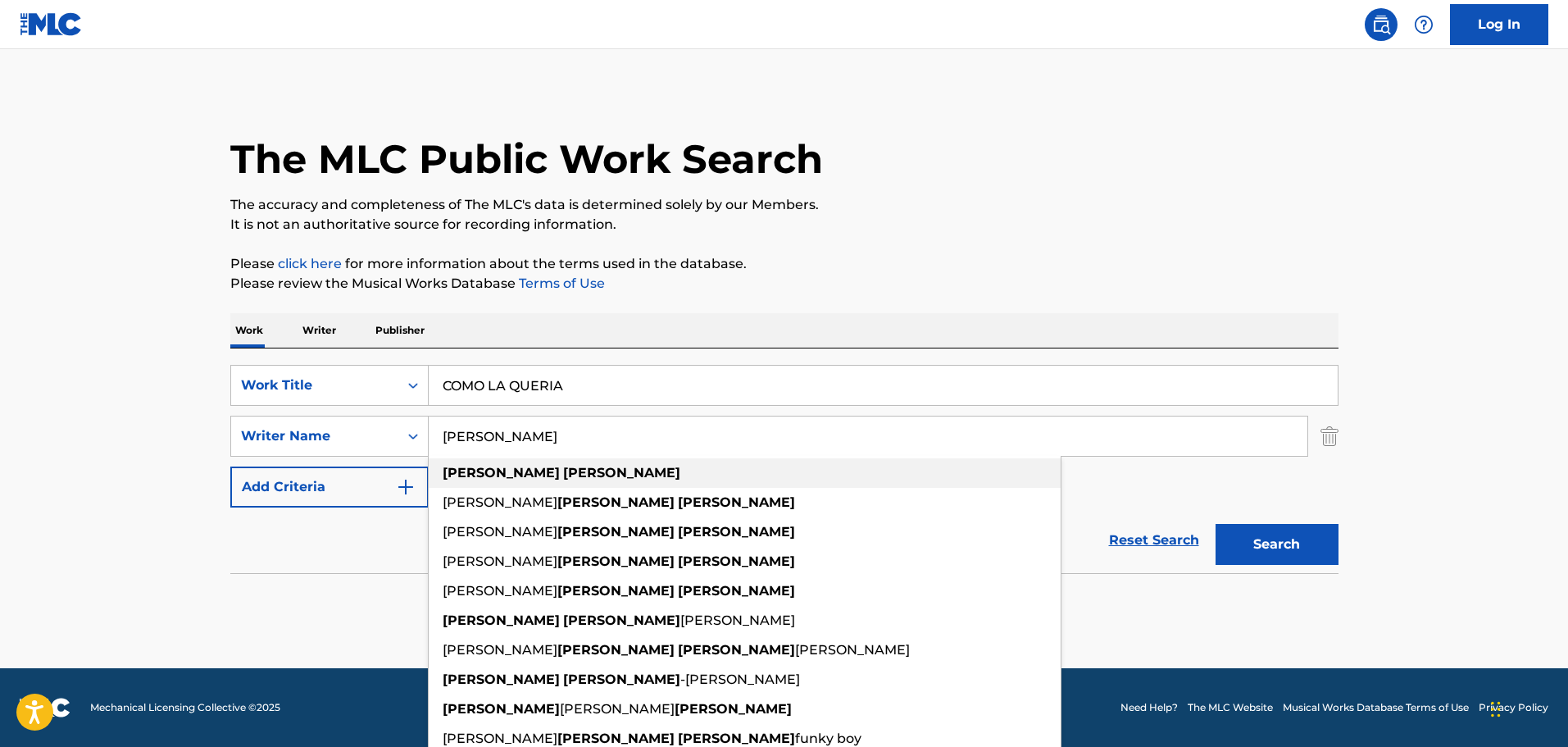
type input "[PERSON_NAME]"
click at [804, 474] on div "[PERSON_NAME]" at bounding box center [745, 473] width 632 height 29
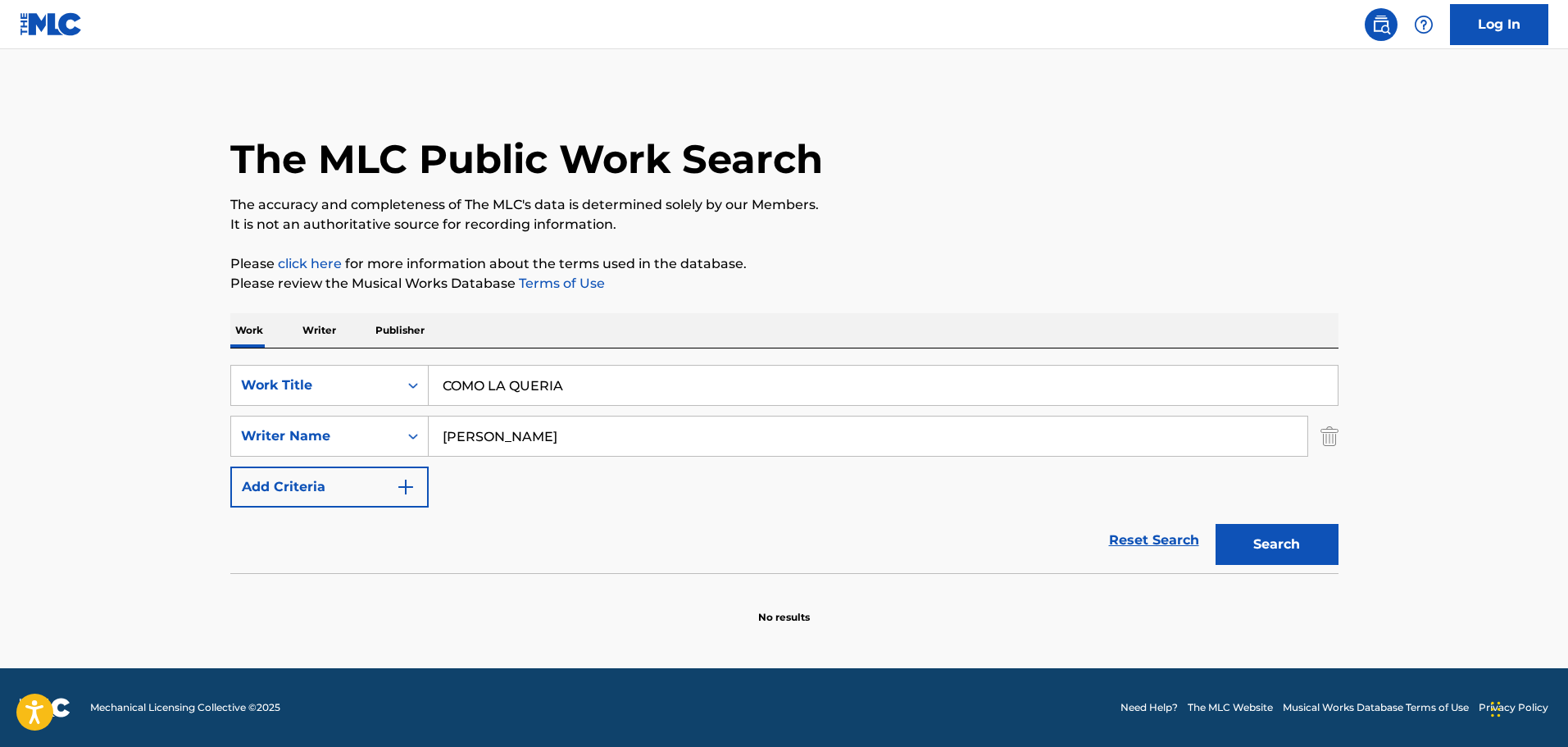
click at [1314, 547] on button "Search" at bounding box center [1277, 544] width 123 height 41
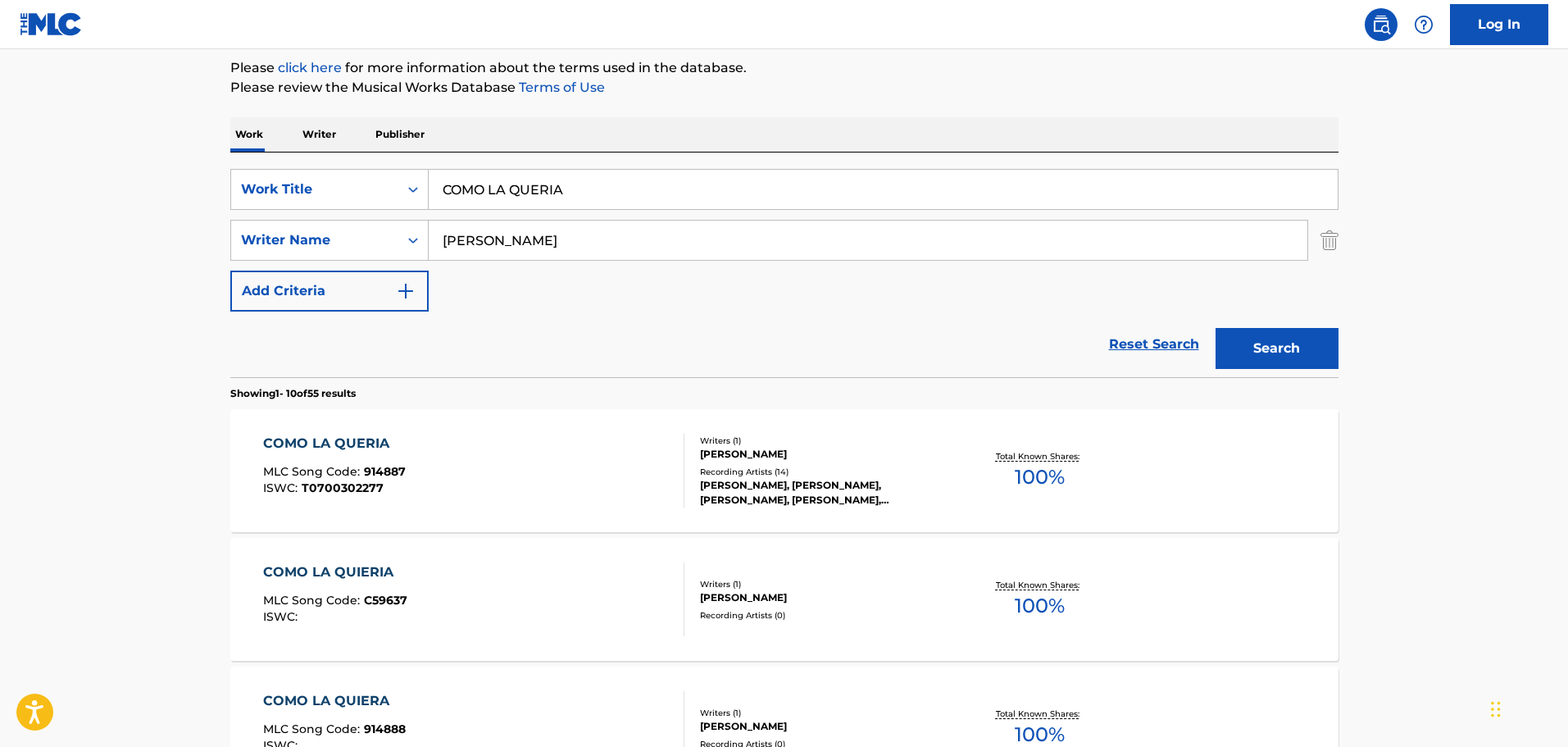
scroll to position [409, 0]
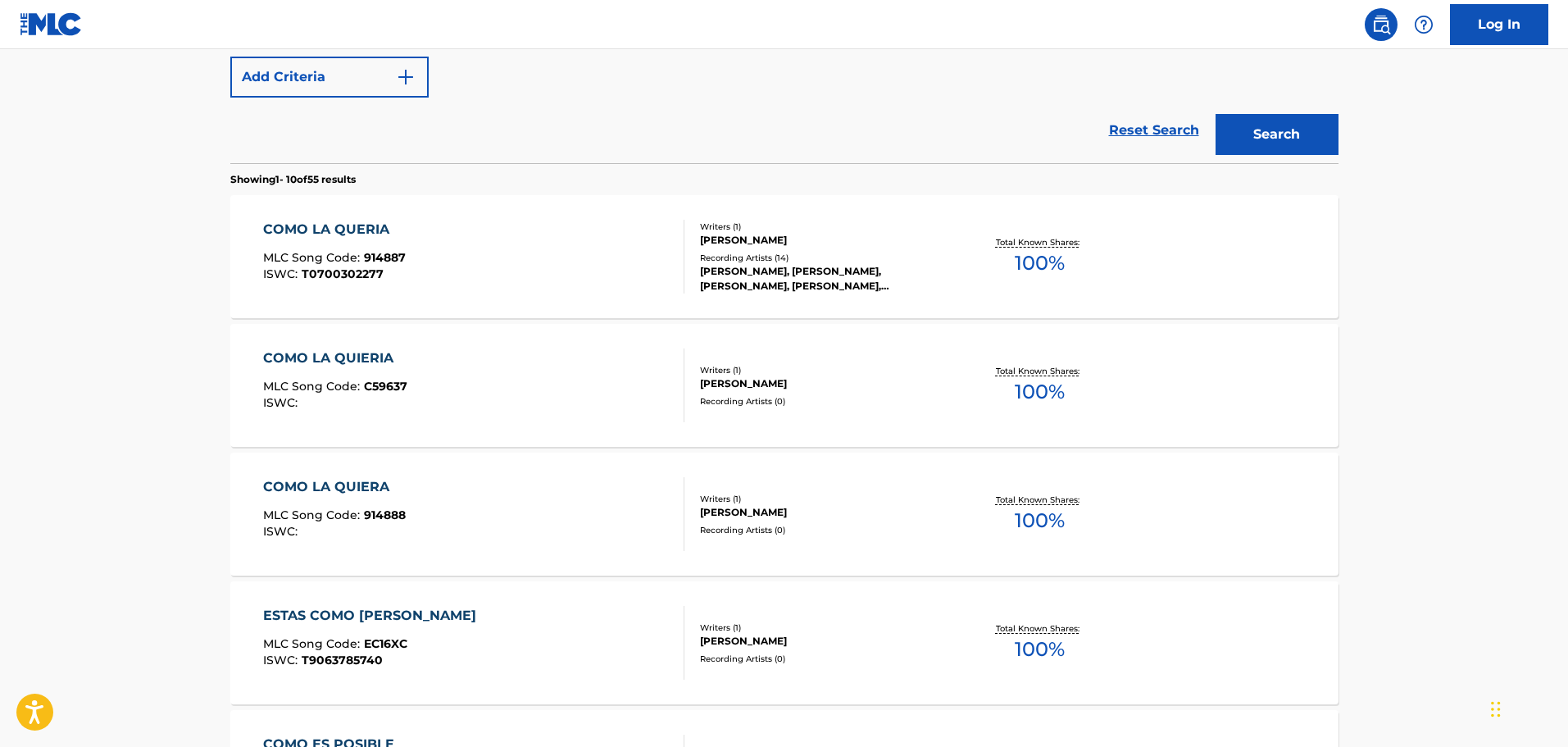
click at [416, 238] on div "COMO LA QUERIA MLC Song Code : 914887 ISWC : T0700302277" at bounding box center [474, 256] width 422 height 74
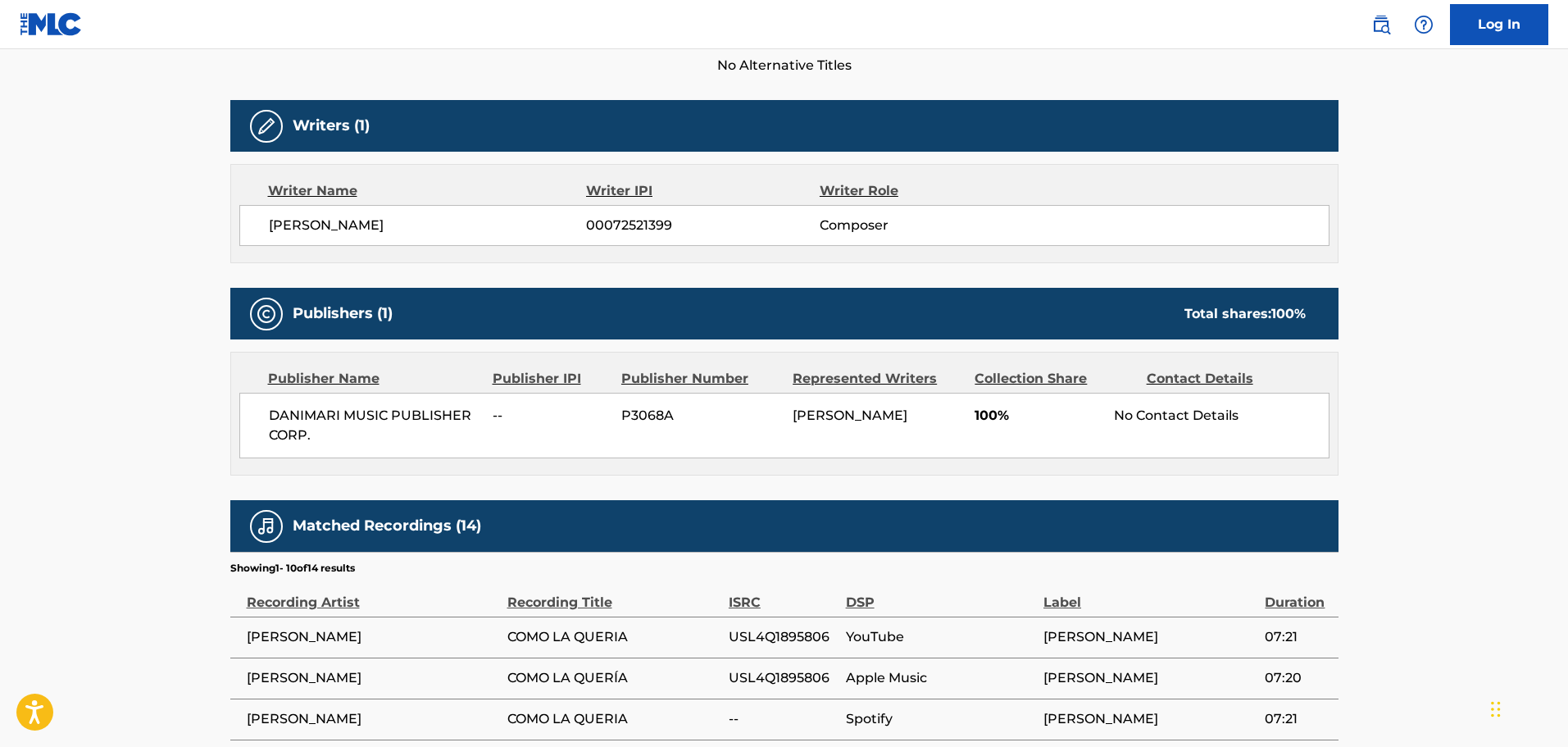
scroll to position [655, 0]
